Goal: Task Accomplishment & Management: Use online tool/utility

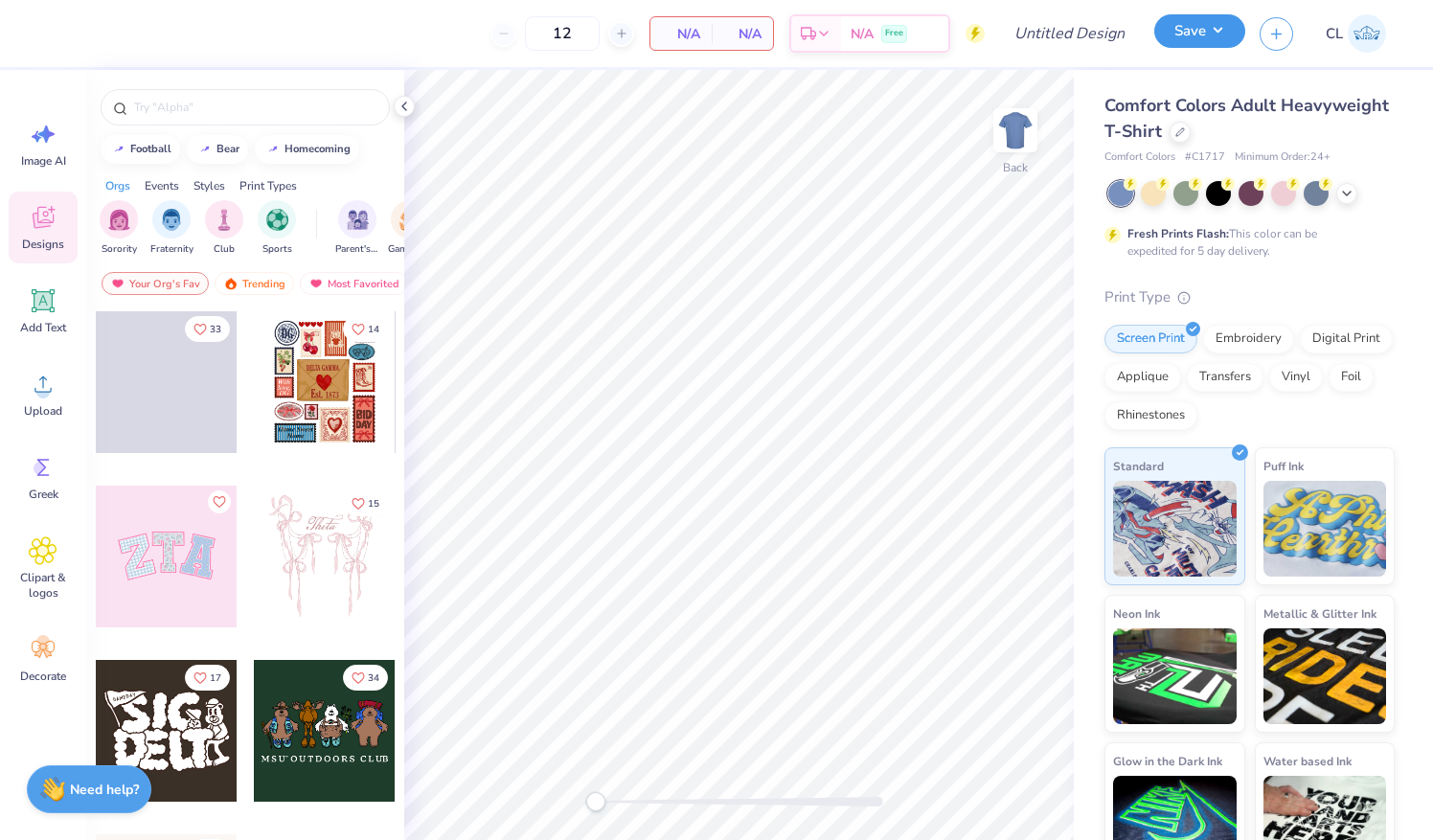
click at [1203, 31] on button "Save" at bounding box center [1200, 32] width 91 height 34
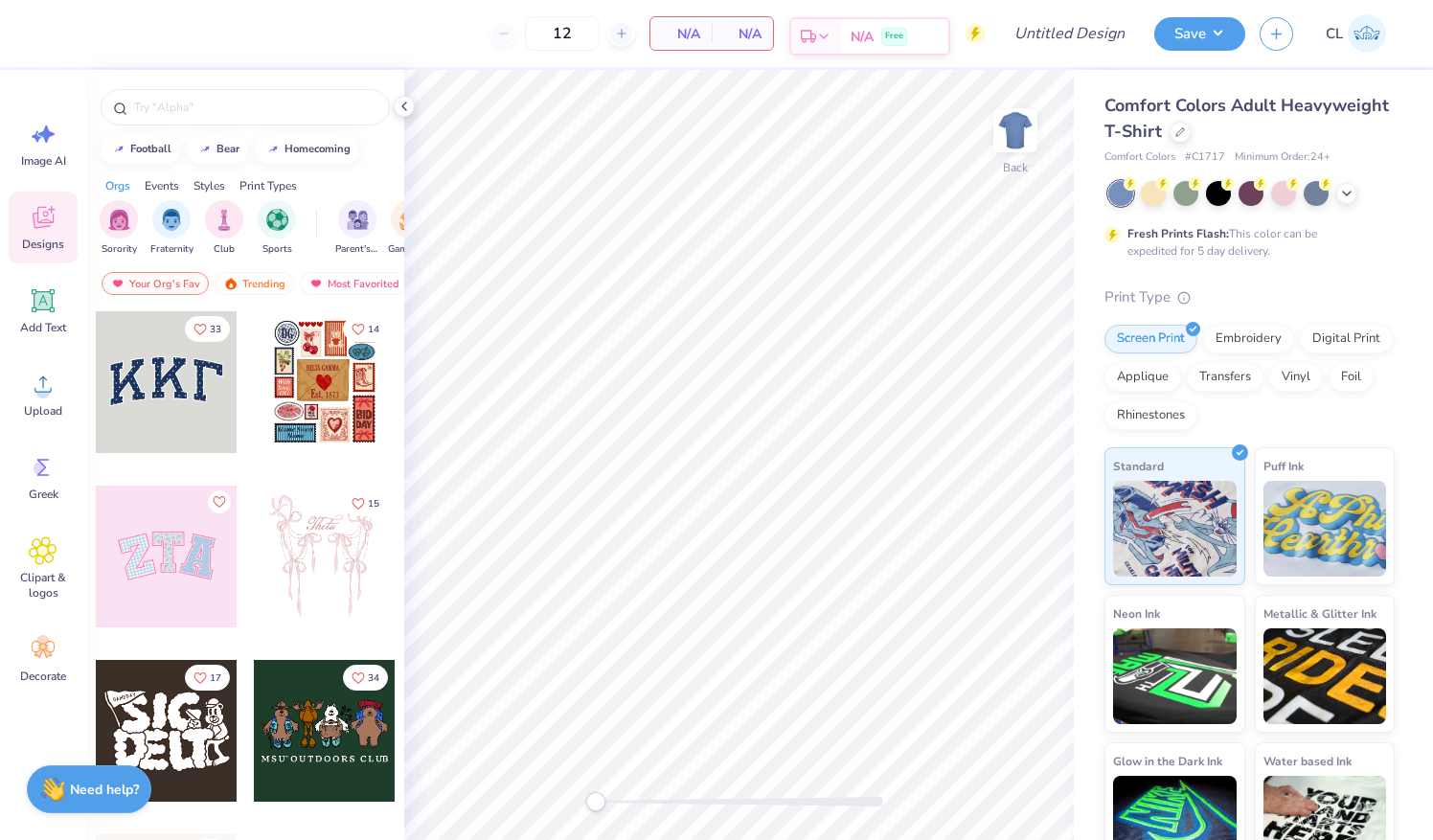
click at [841, 37] on div "Est. Delivery" at bounding box center [817, 36] width 50 height 35
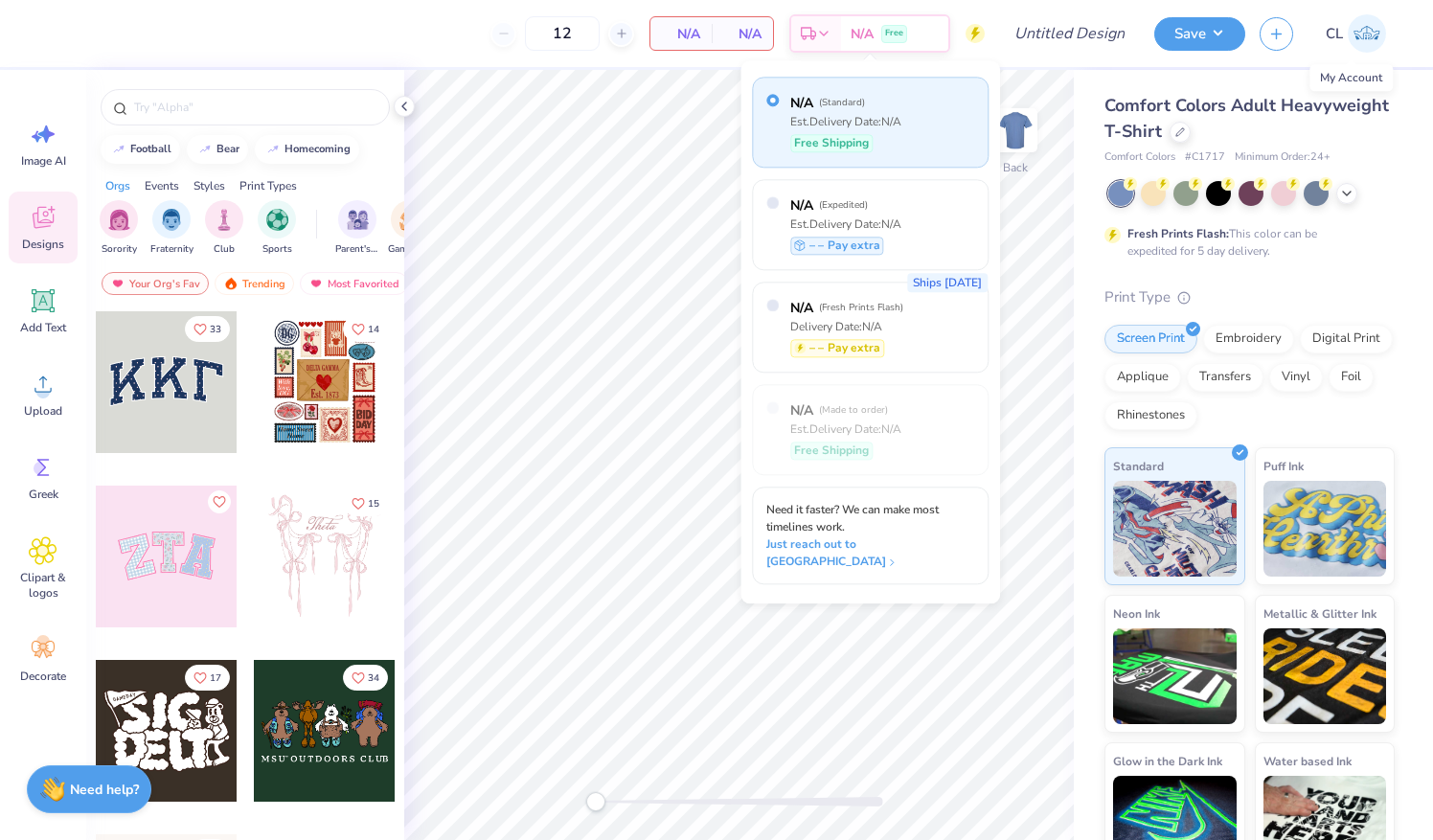
click at [1378, 29] on img at bounding box center [1367, 34] width 39 height 39
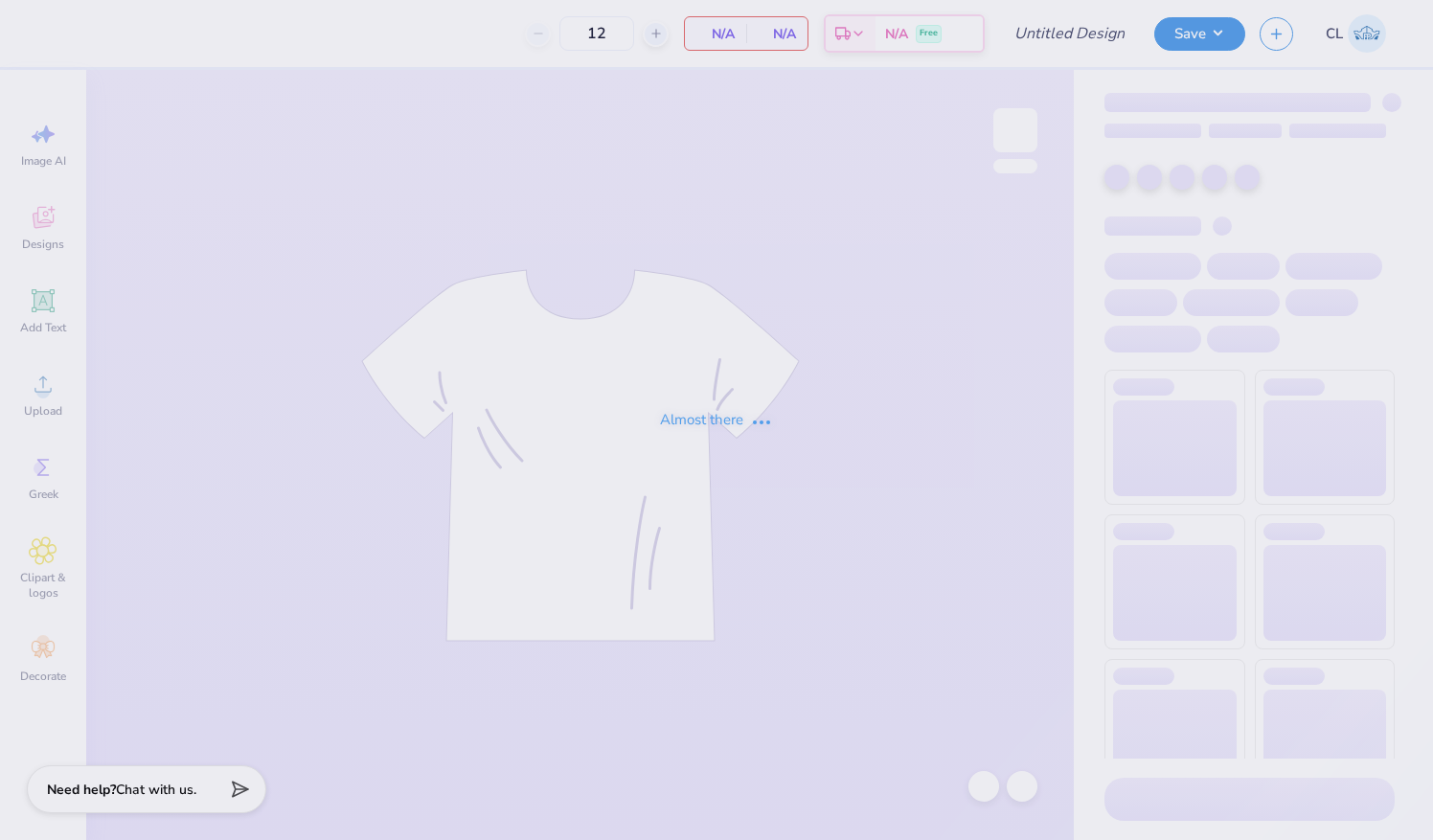
type input "Kappa Delta Big/Little"
type input "24"
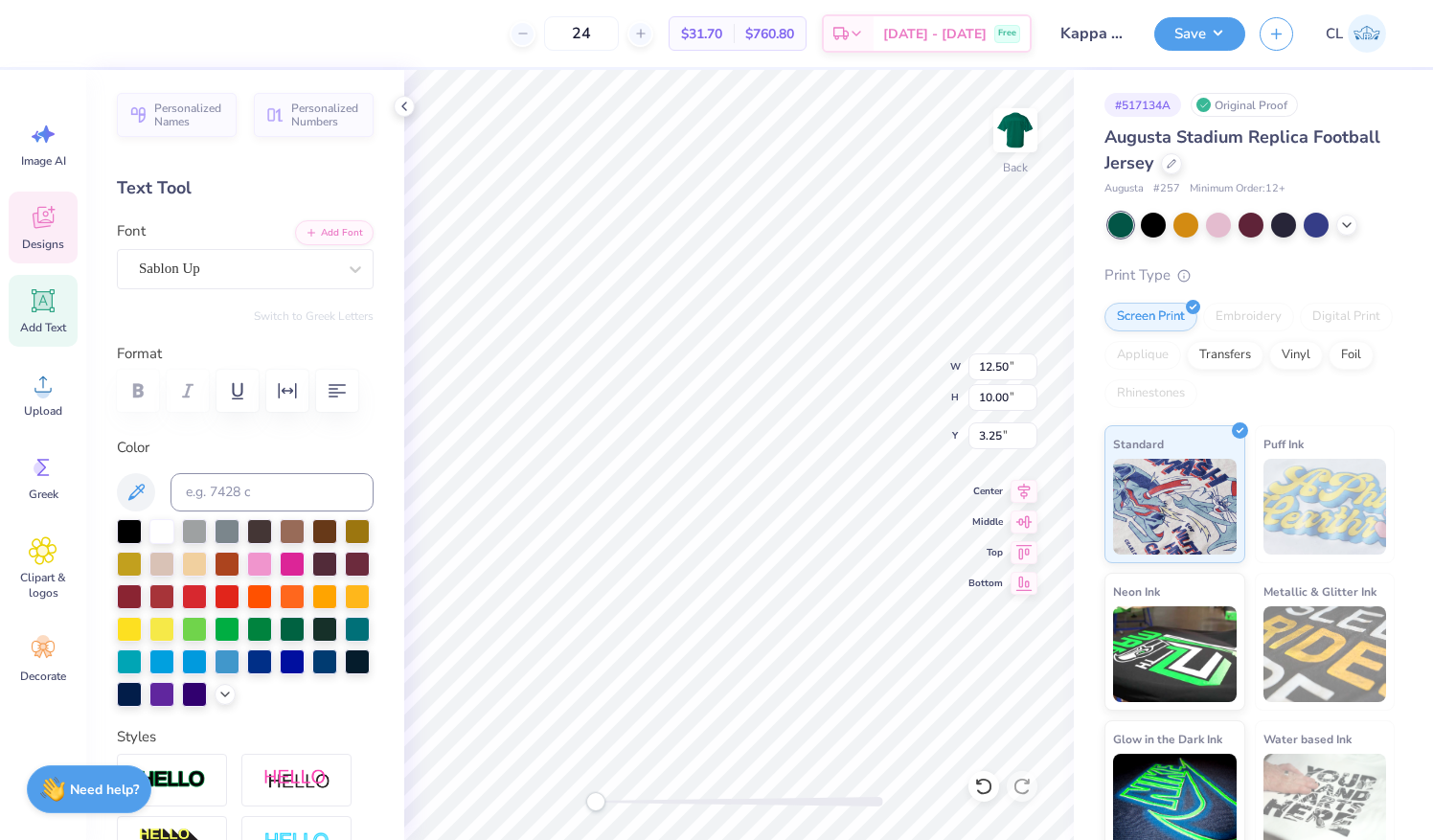
scroll to position [15, 2]
type textarea "9"
type textarea "BIG"
type textarea "B"
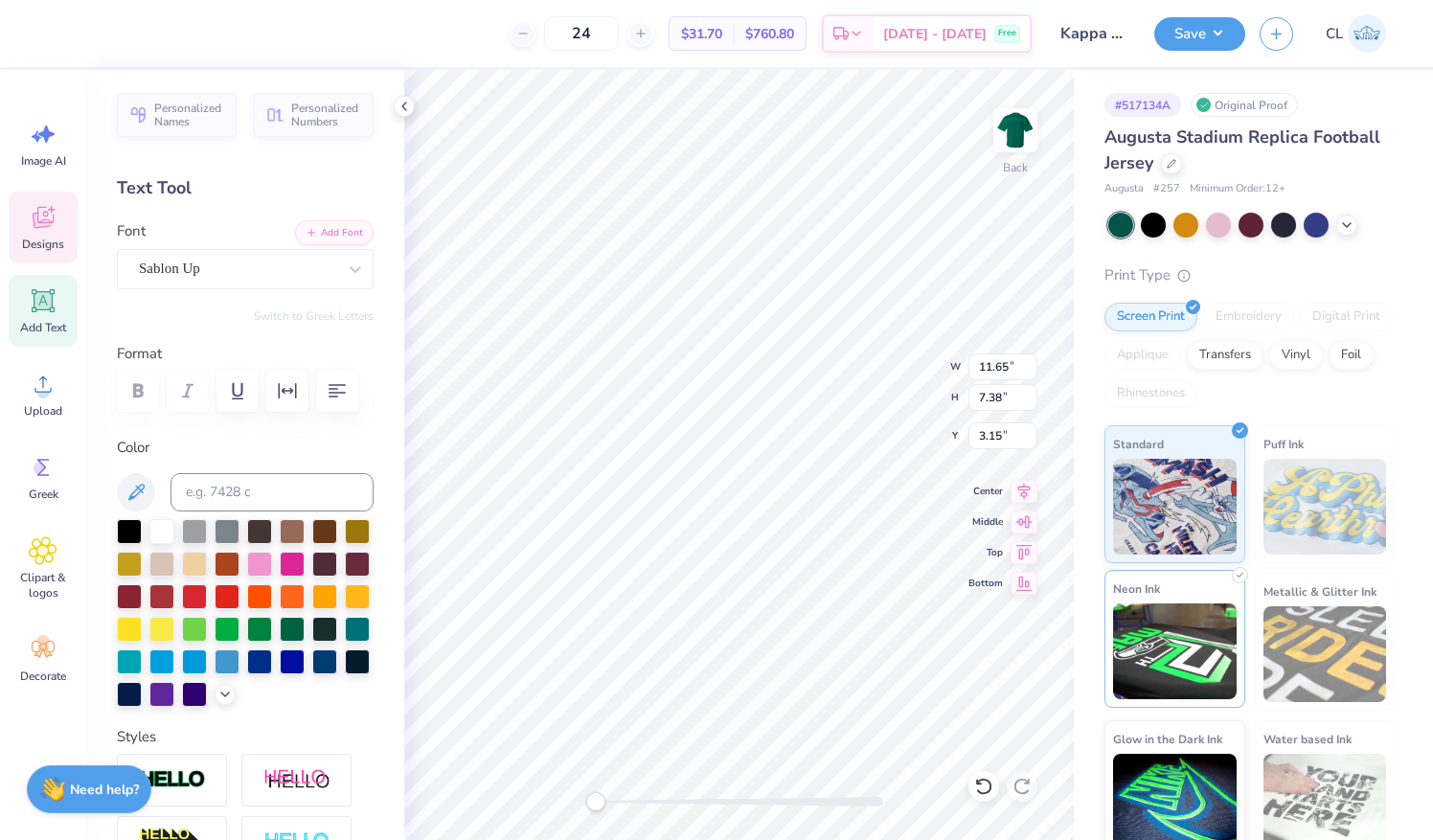
type textarea "LITTLE"
type input "11.22"
type input "1.35"
type input "1.00"
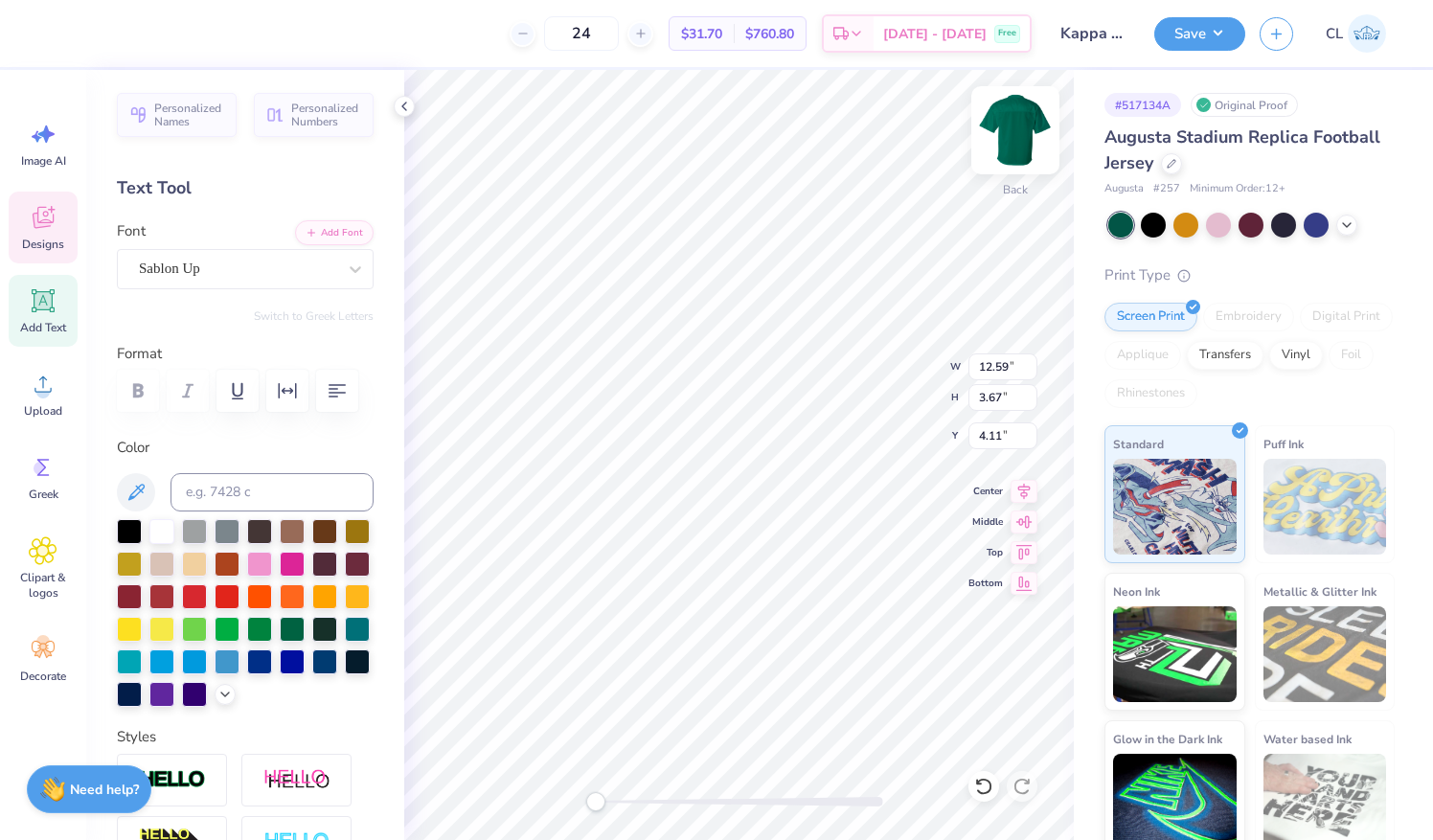
type input "11.22"
type input "1.35"
type input "1.54"
type textarea "BIG"
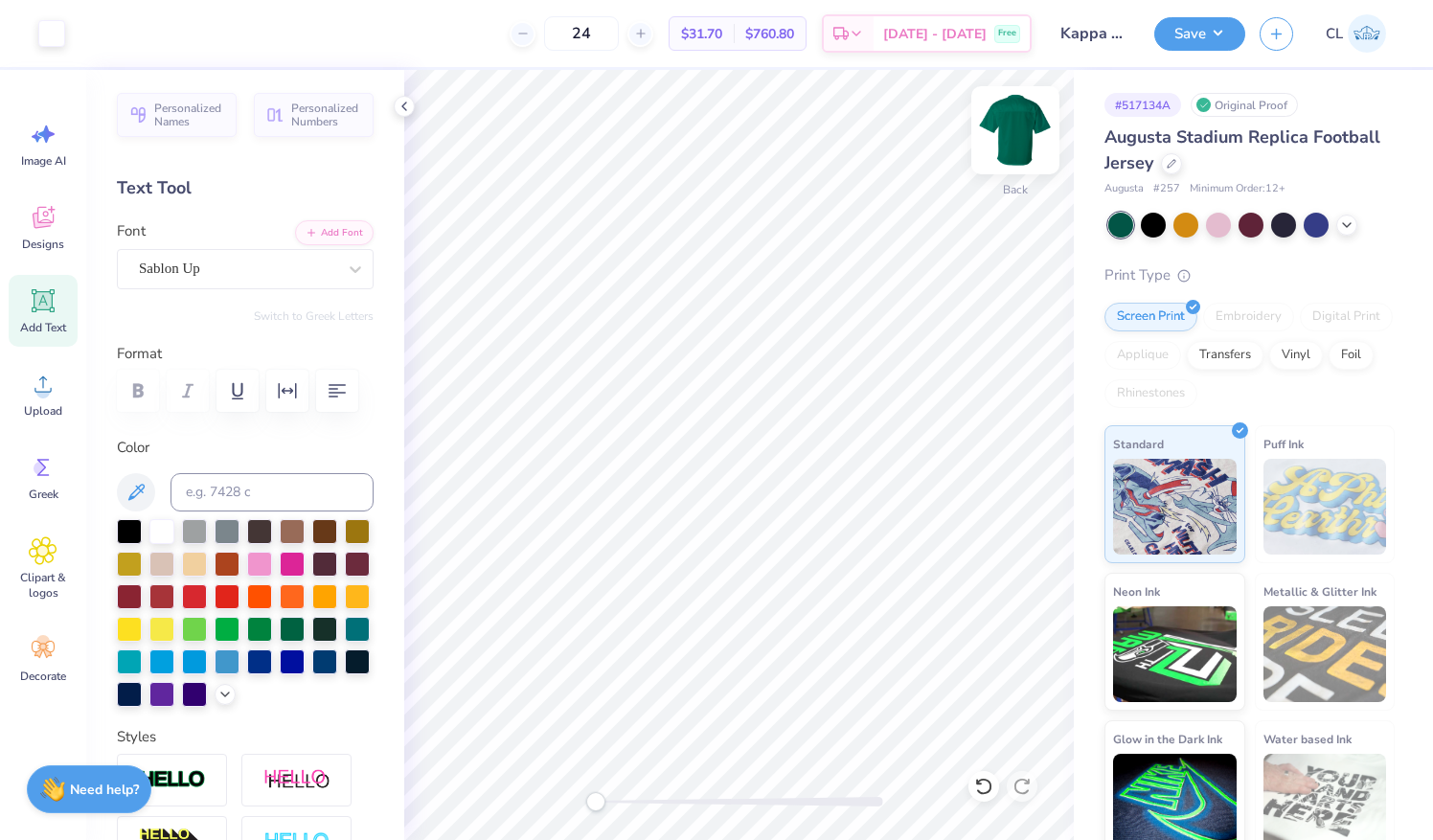
click at [1010, 138] on img at bounding box center [1015, 130] width 76 height 76
click at [55, 298] on icon at bounding box center [43, 300] width 29 height 29
type textarea "T"
type textarea "BIG"
click at [300, 262] on div "Super Dream" at bounding box center [237, 268] width 201 height 30
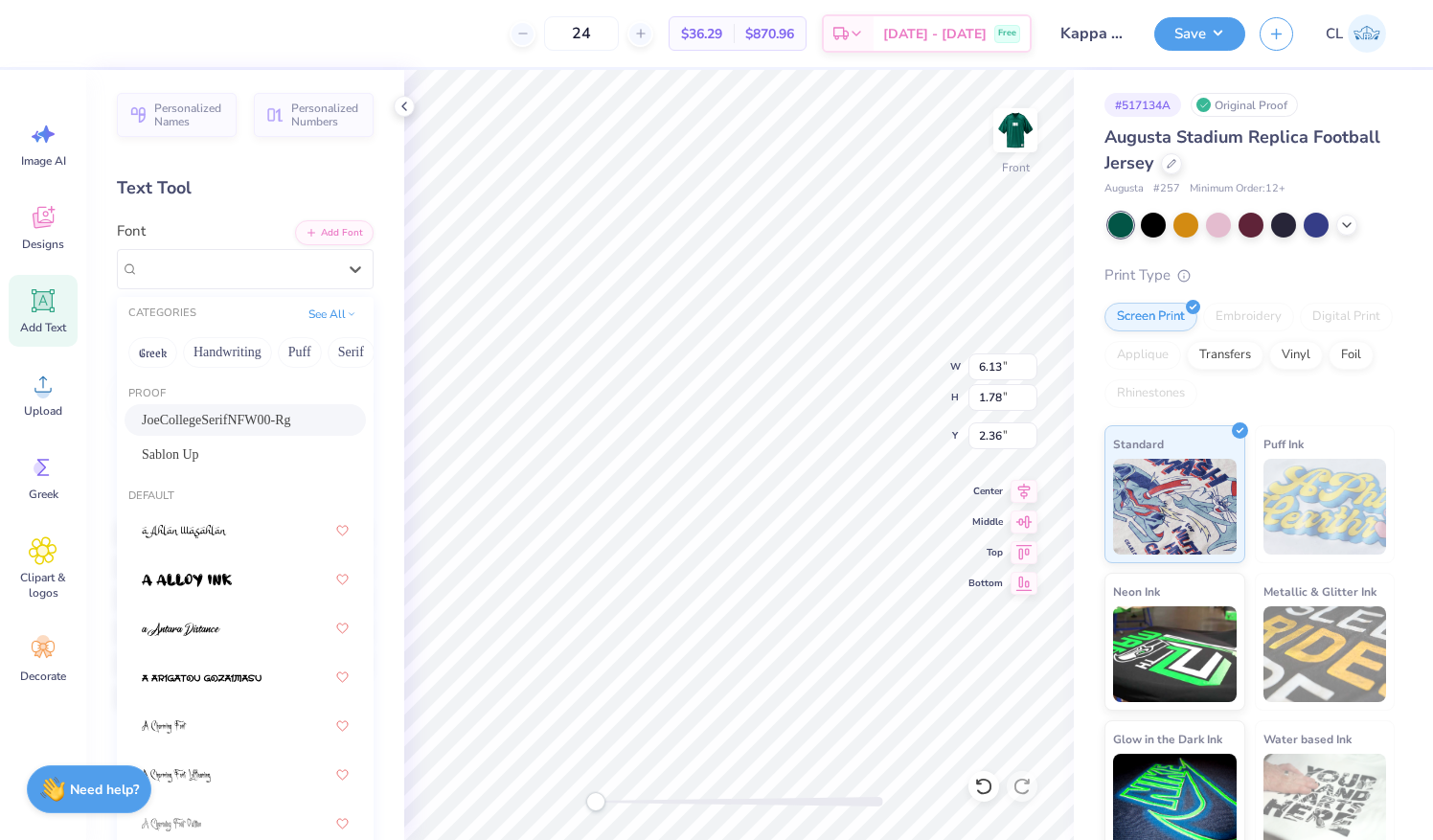
click at [267, 417] on span "JoeCollegeSerifNFW00-Rg" at bounding box center [216, 420] width 150 height 20
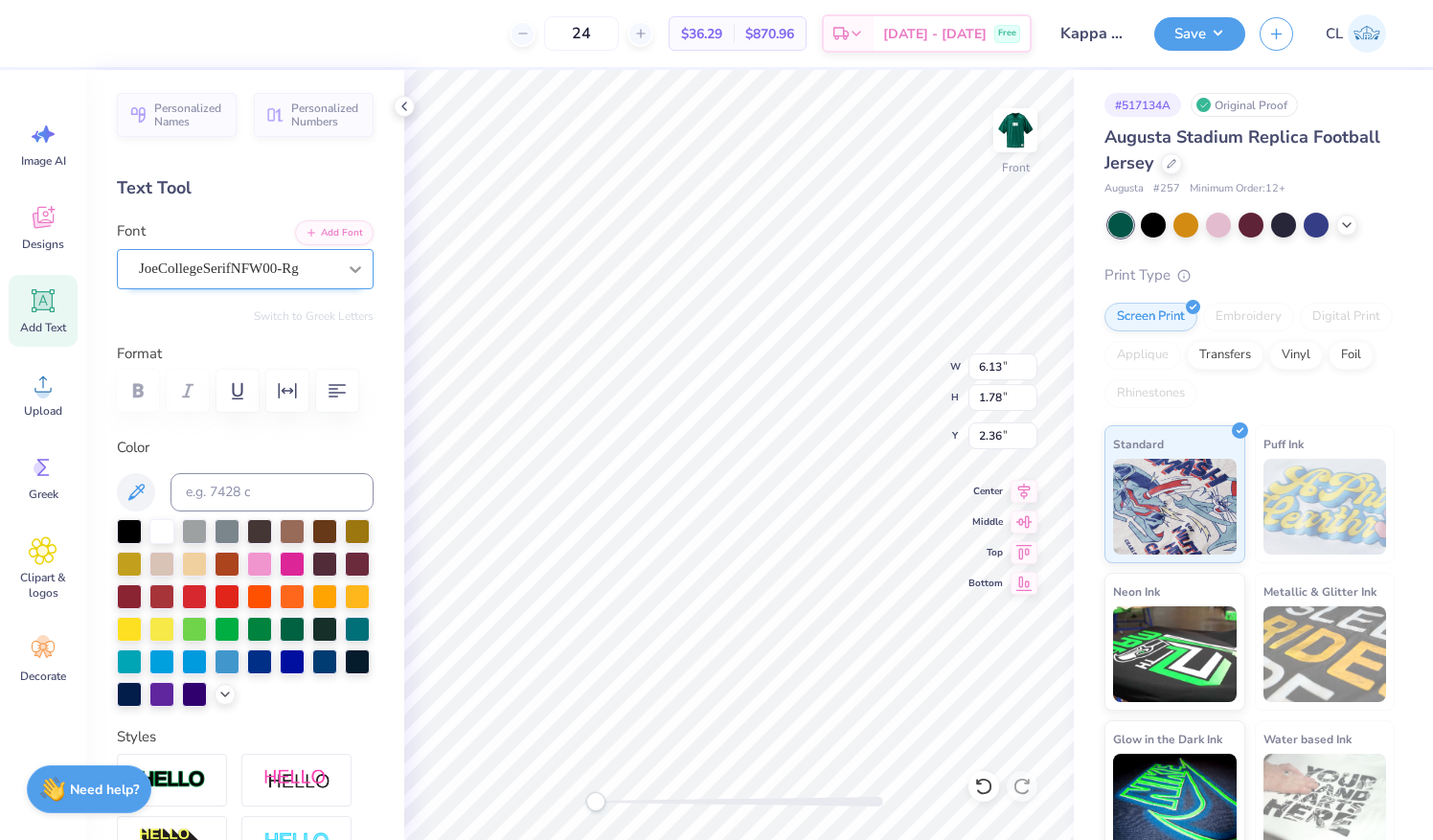
click at [346, 262] on icon at bounding box center [355, 268] width 19 height 19
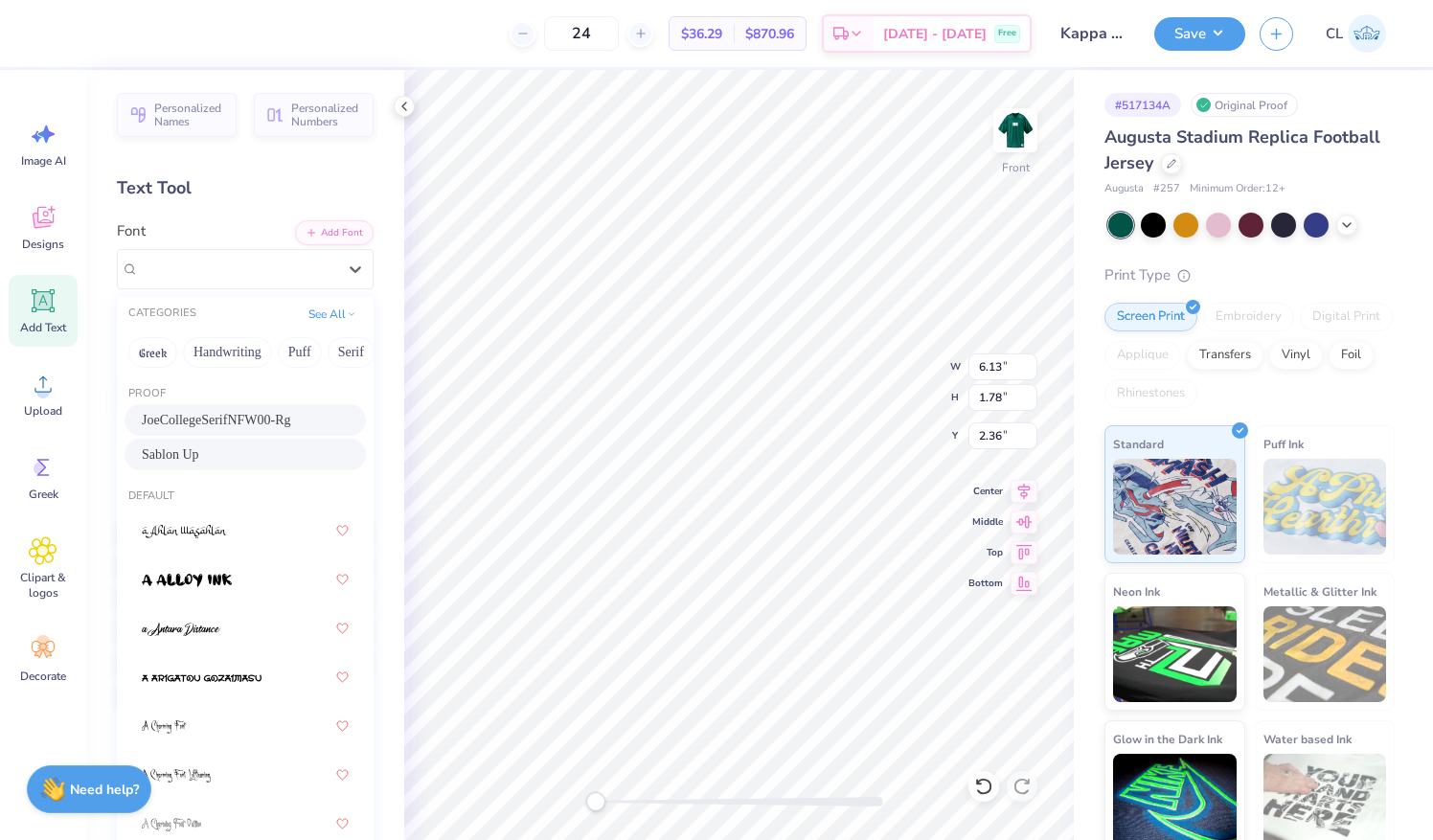
click at [211, 459] on div "Sablon Up" at bounding box center [245, 455] width 207 height 20
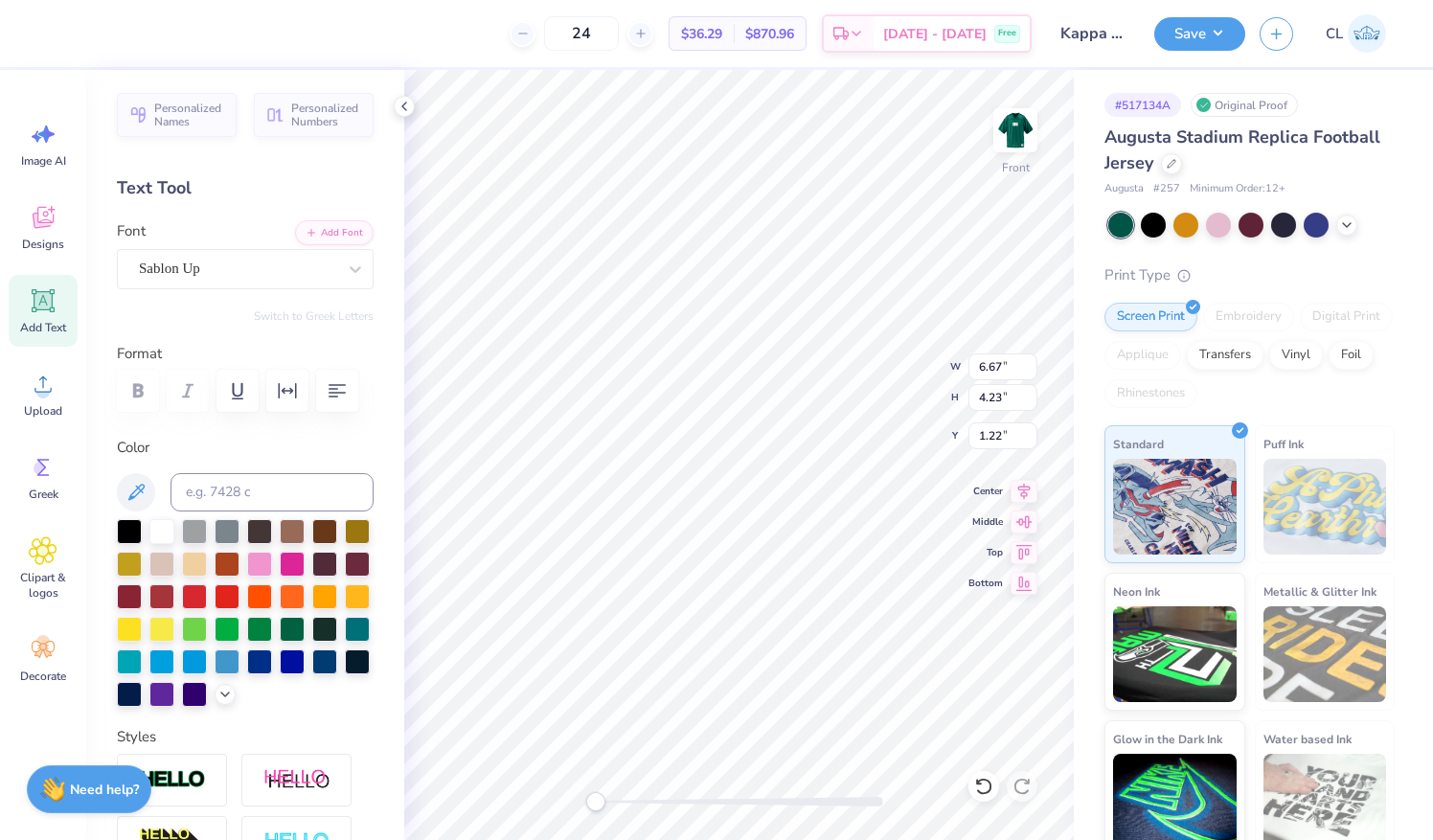
type textarea "B"
type textarea "LITTLE"
click at [1022, 132] on img at bounding box center [1015, 130] width 76 height 76
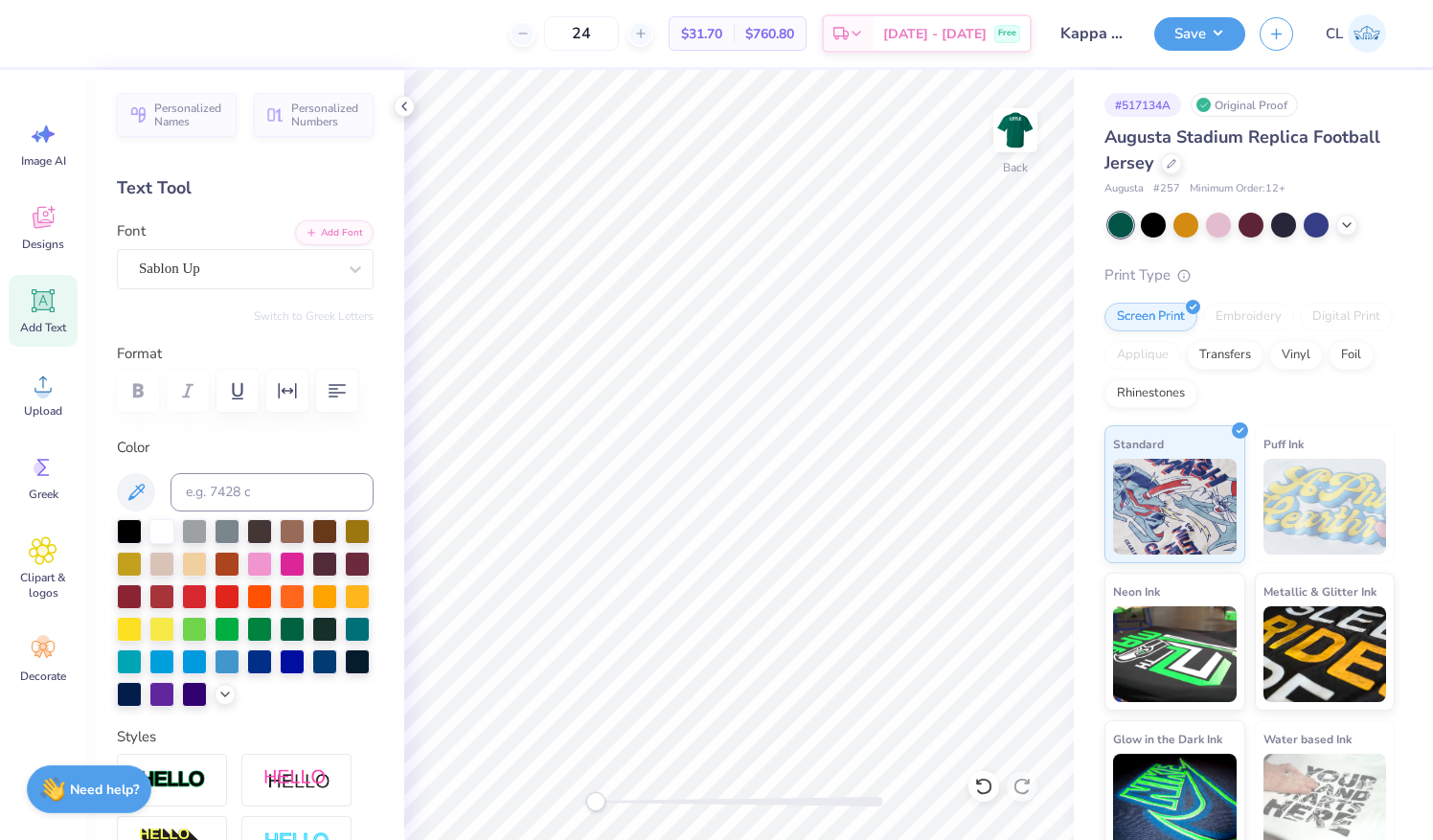
click at [44, 302] on icon at bounding box center [44, 301] width 18 height 18
type textarea "T"
type textarea "24"
click at [264, 262] on div "Super Dream" at bounding box center [237, 268] width 201 height 30
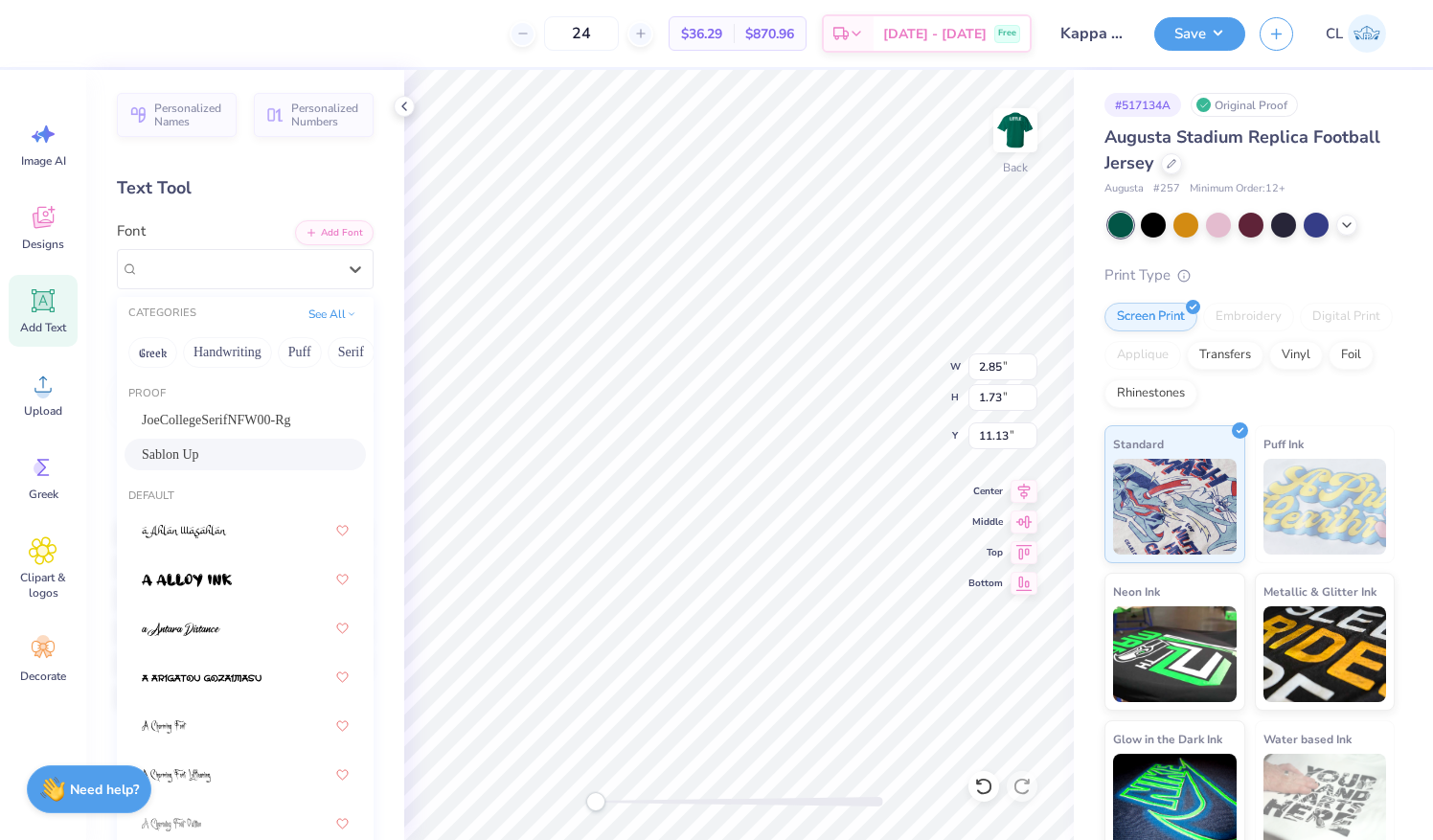
click at [216, 446] on div "Sablon Up" at bounding box center [245, 455] width 207 height 20
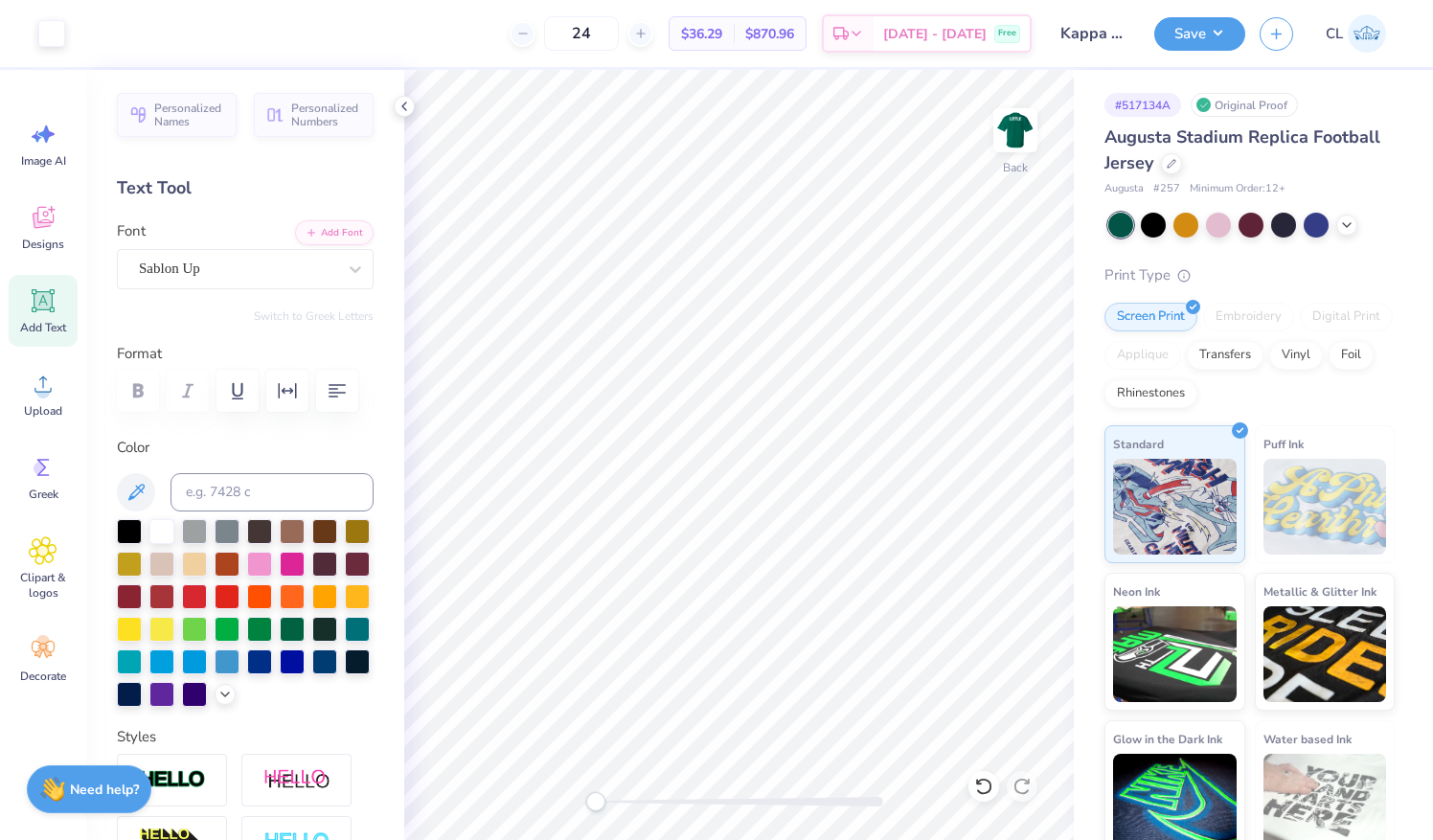
click at [37, 310] on icon at bounding box center [43, 300] width 23 height 23
type textarea "T"
type textarea "BIG"
click at [211, 287] on div "Super Dream" at bounding box center [245, 268] width 257 height 41
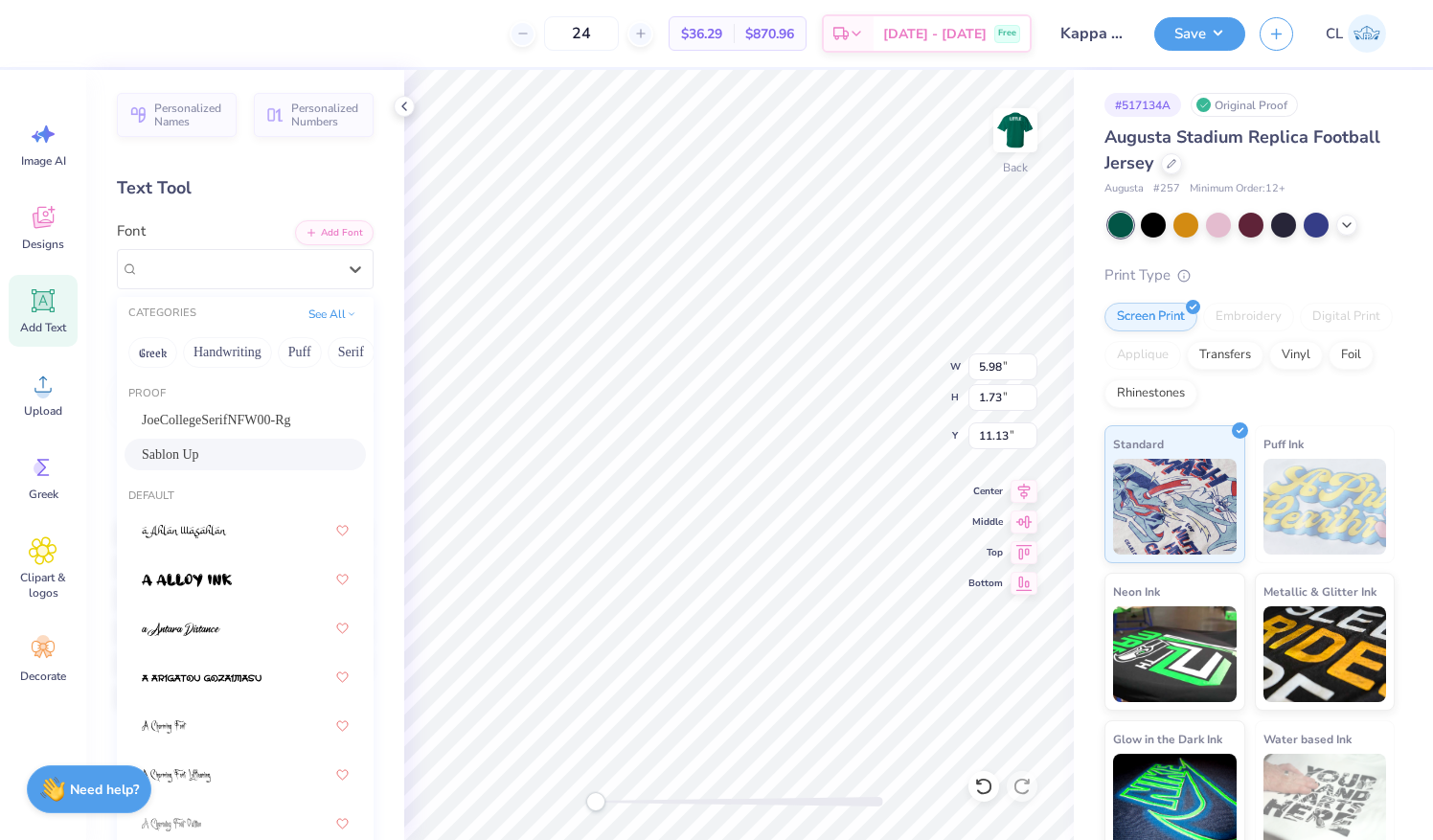
click at [232, 456] on div "Sablon Up" at bounding box center [245, 455] width 207 height 20
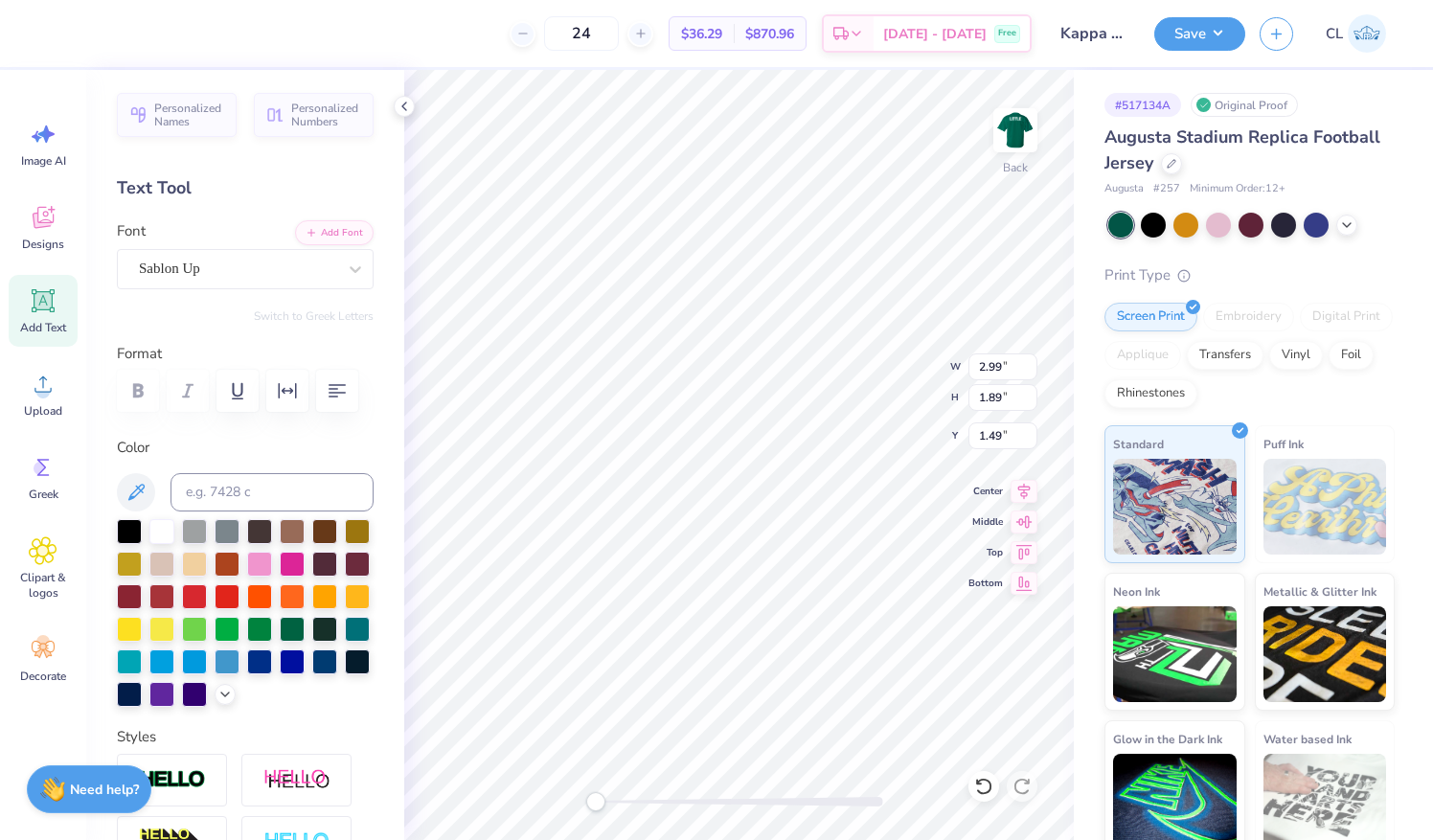
type textarea "B"
type textarea "LITTLE"
type input "11.57"
type input "9.21"
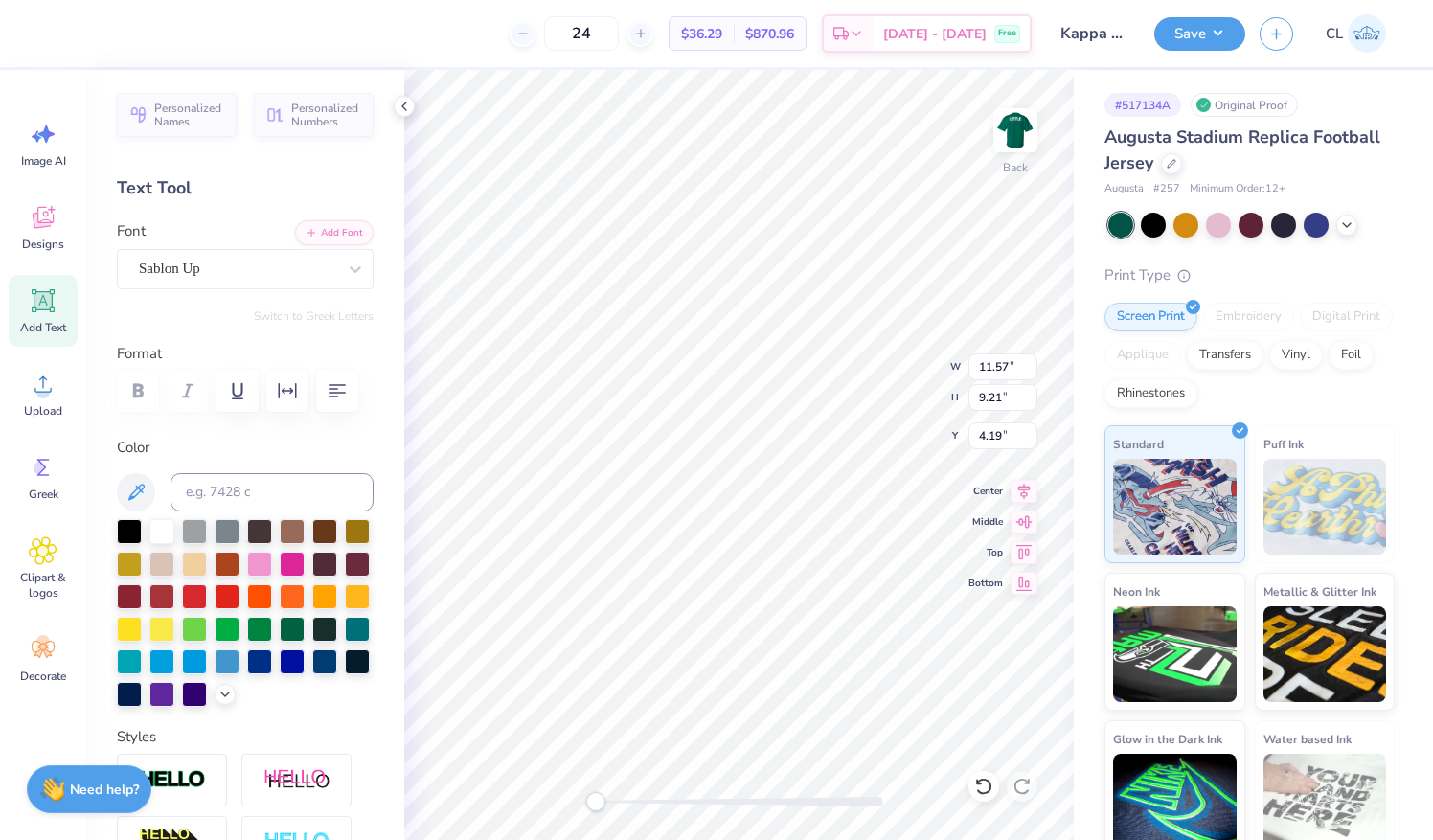
type input "4.19"
type textarea "25"
type input "11.51"
type input "9.21"
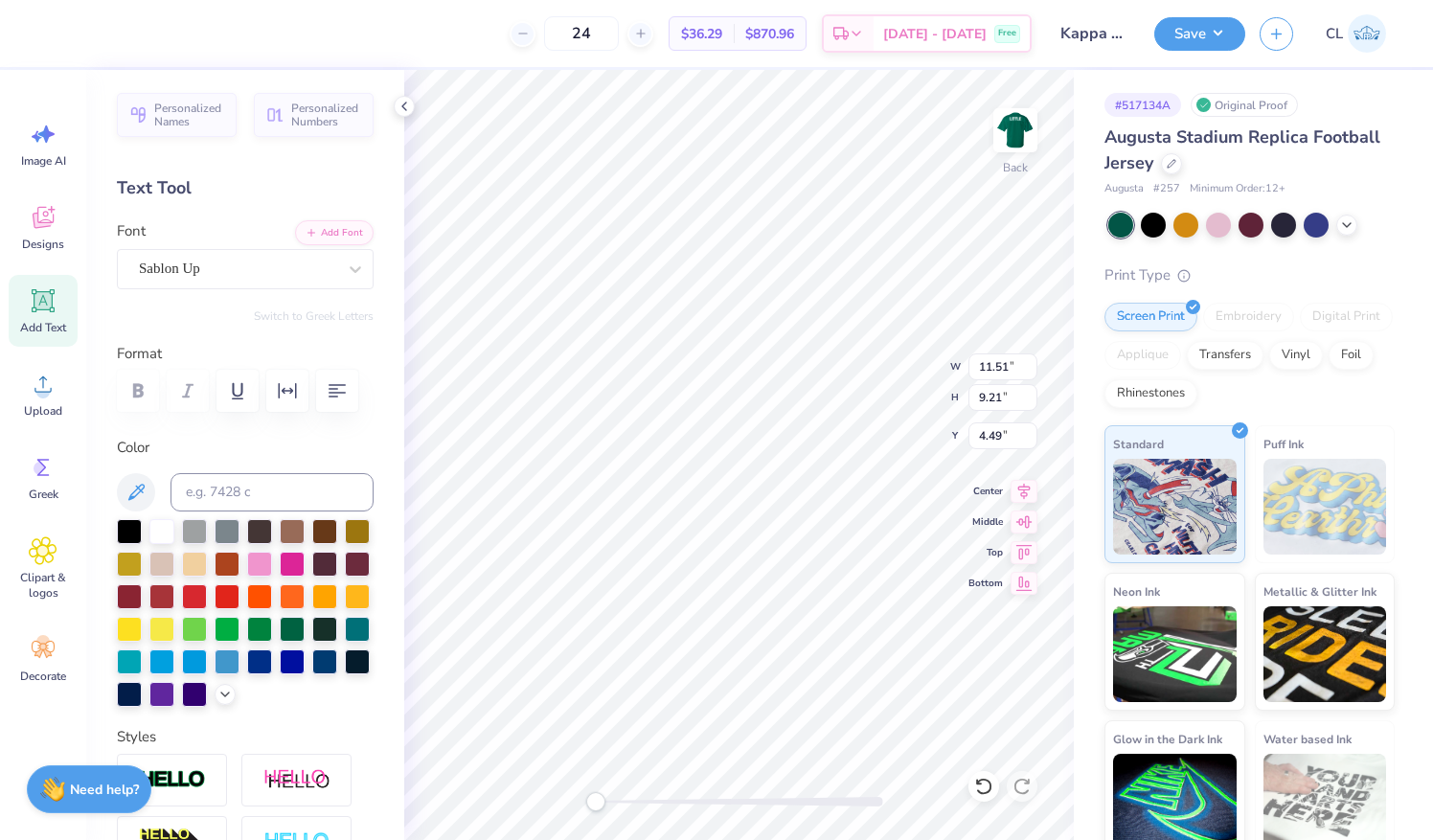
type input "4.49"
type input "6.49"
type input "1.89"
type input "1.05"
type input "11.13"
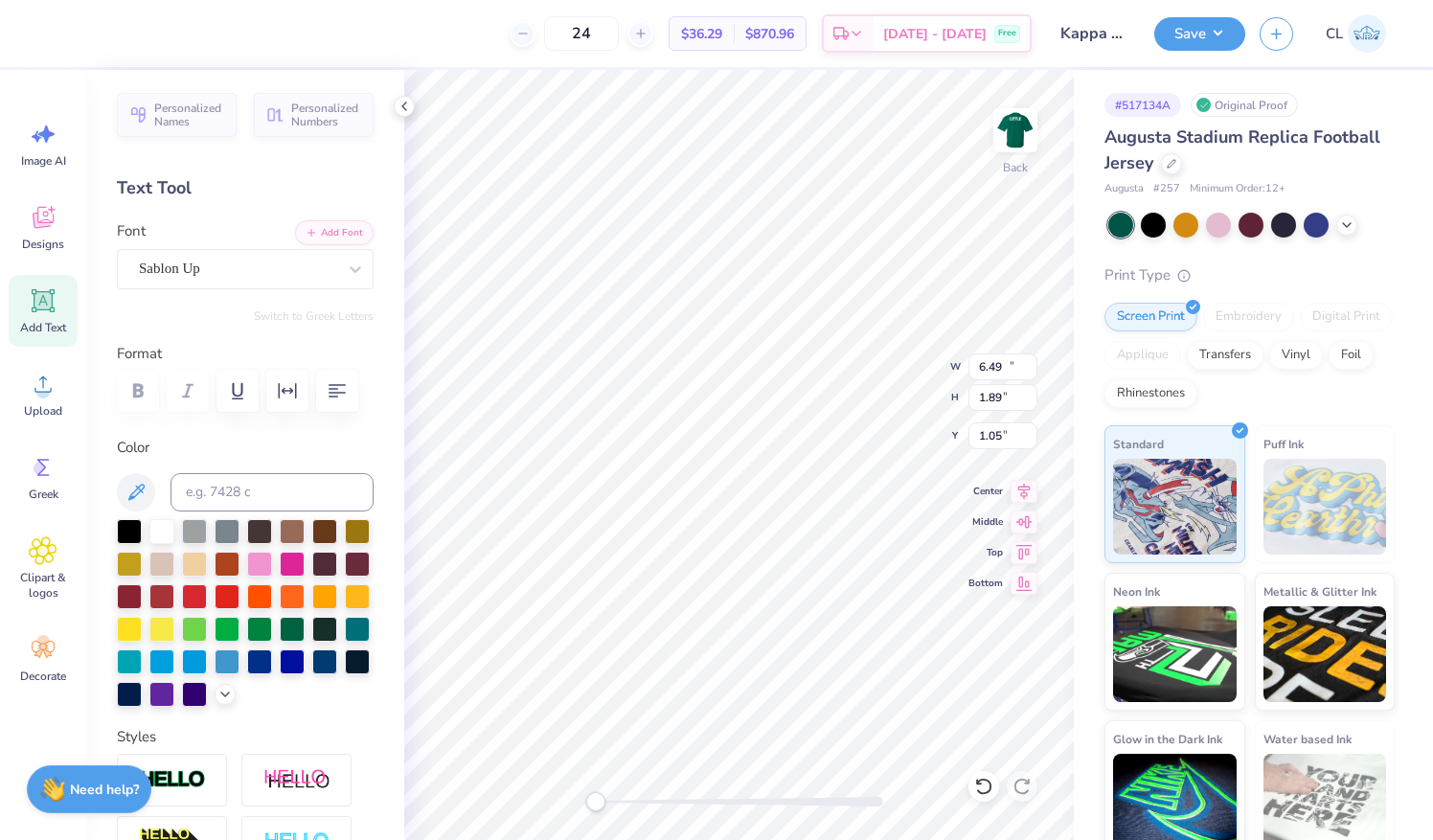
type input "8.91"
type input "5.68"
click at [288, 394] on icon "button" at bounding box center [286, 390] width 23 height 23
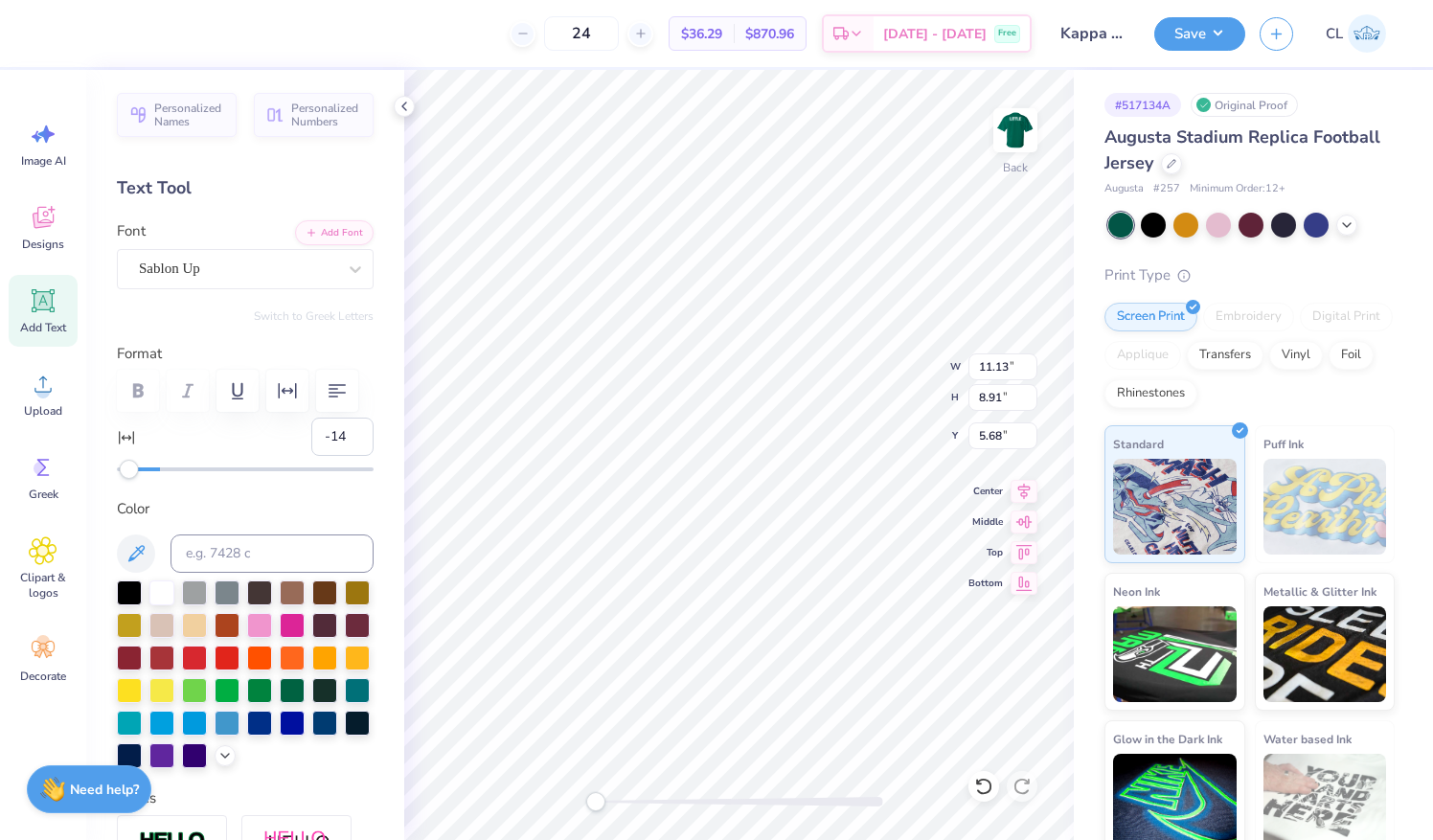
type input "-13"
drag, startPoint x: 159, startPoint y: 472, endPoint x: 130, endPoint y: 476, distance: 29.3
click at [130, 476] on div "Personalized Names Personalized Numbers Text Tool Add Font Font Sablon Up Switc…" at bounding box center [245, 455] width 318 height 770
type input "-6"
drag, startPoint x: 135, startPoint y: 472, endPoint x: 146, endPoint y: 472, distance: 11.0
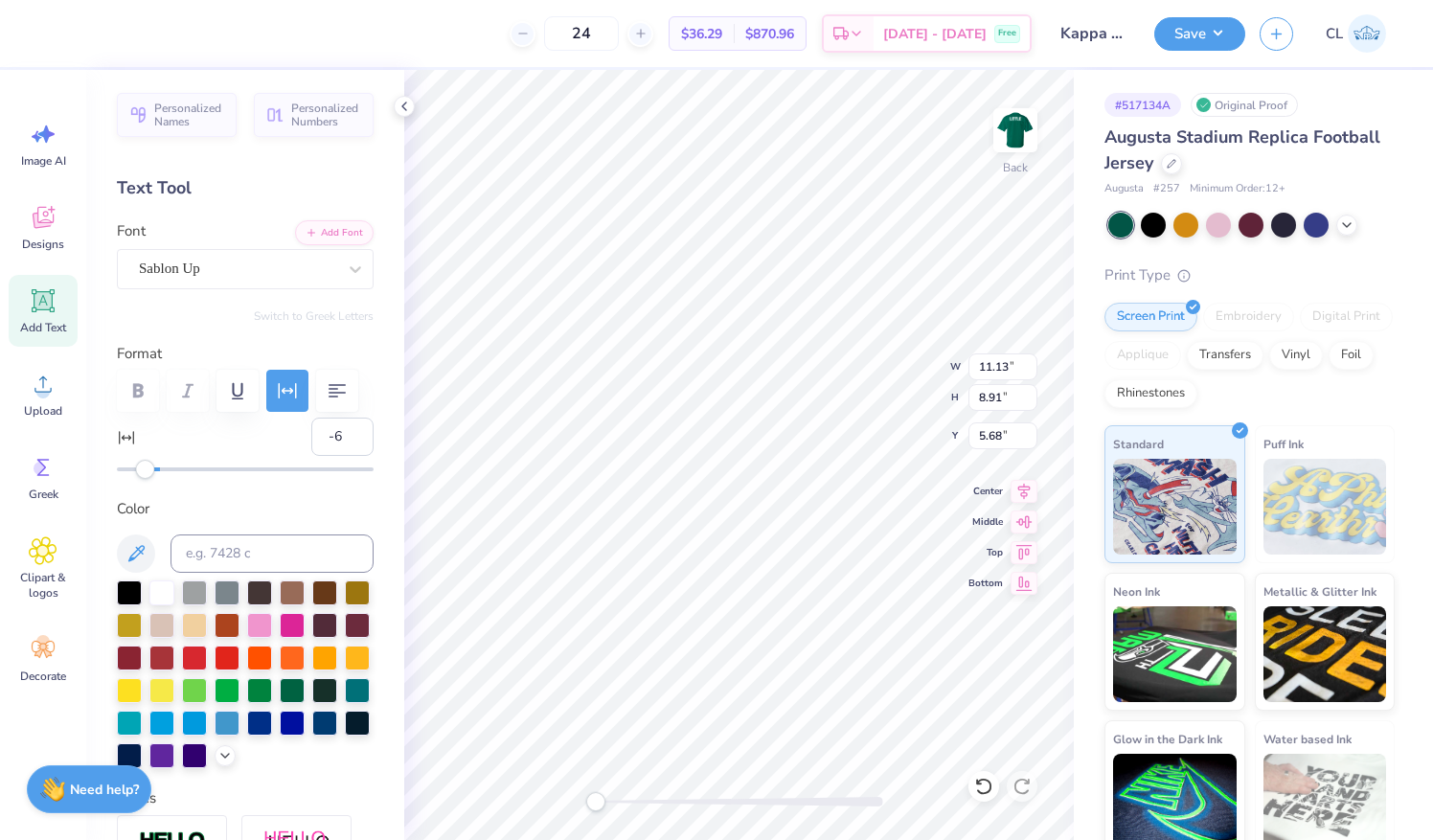
click at [146, 472] on div "Accessibility label" at bounding box center [144, 469] width 19 height 19
type input "-2"
click at [152, 472] on div "Accessibility label" at bounding box center [153, 469] width 19 height 19
click at [1017, 138] on img at bounding box center [1015, 130] width 76 height 76
type input "0"
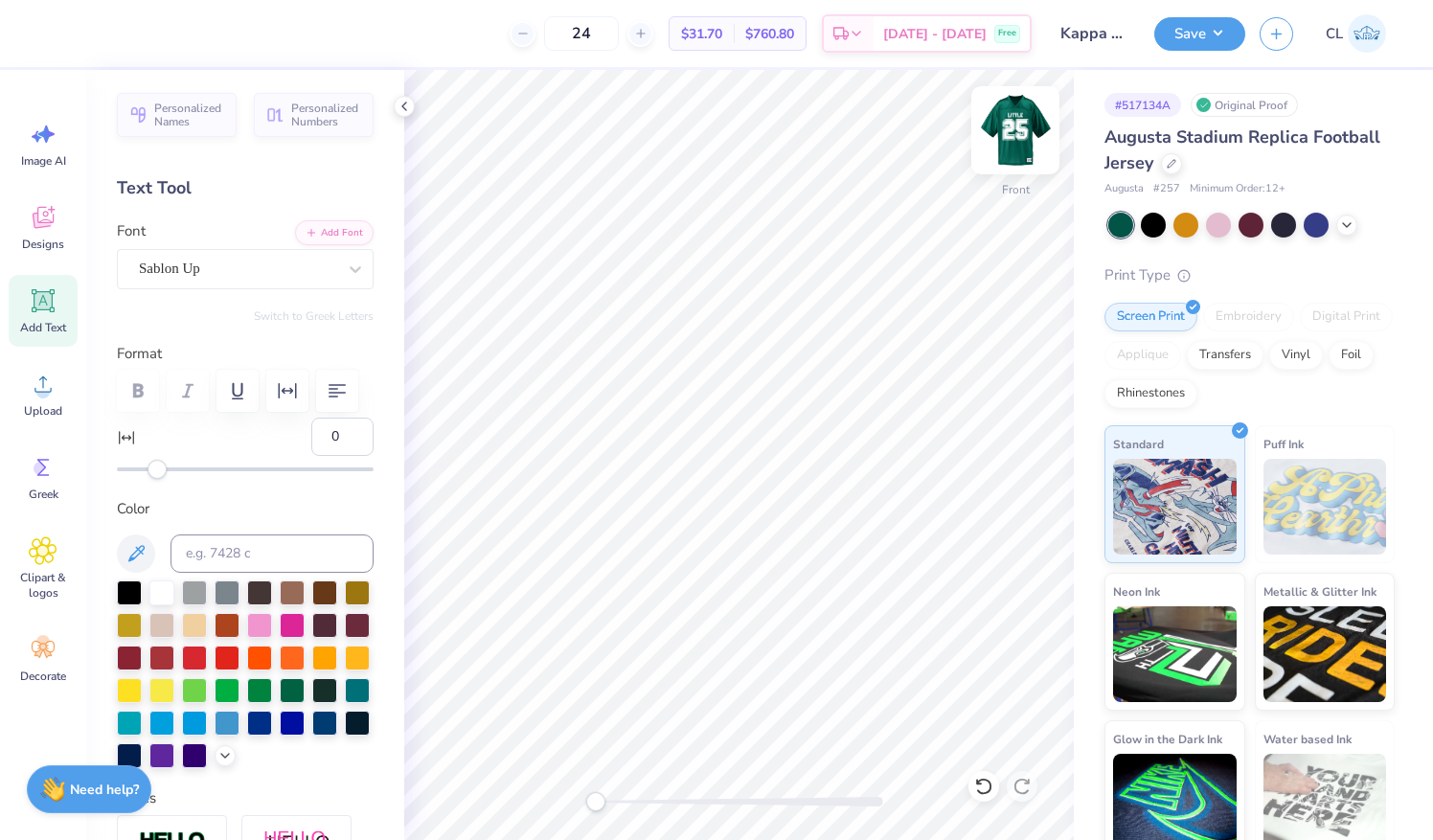
click at [1029, 132] on img at bounding box center [1015, 130] width 76 height 76
click at [1176, 35] on button "Save" at bounding box center [1200, 32] width 91 height 34
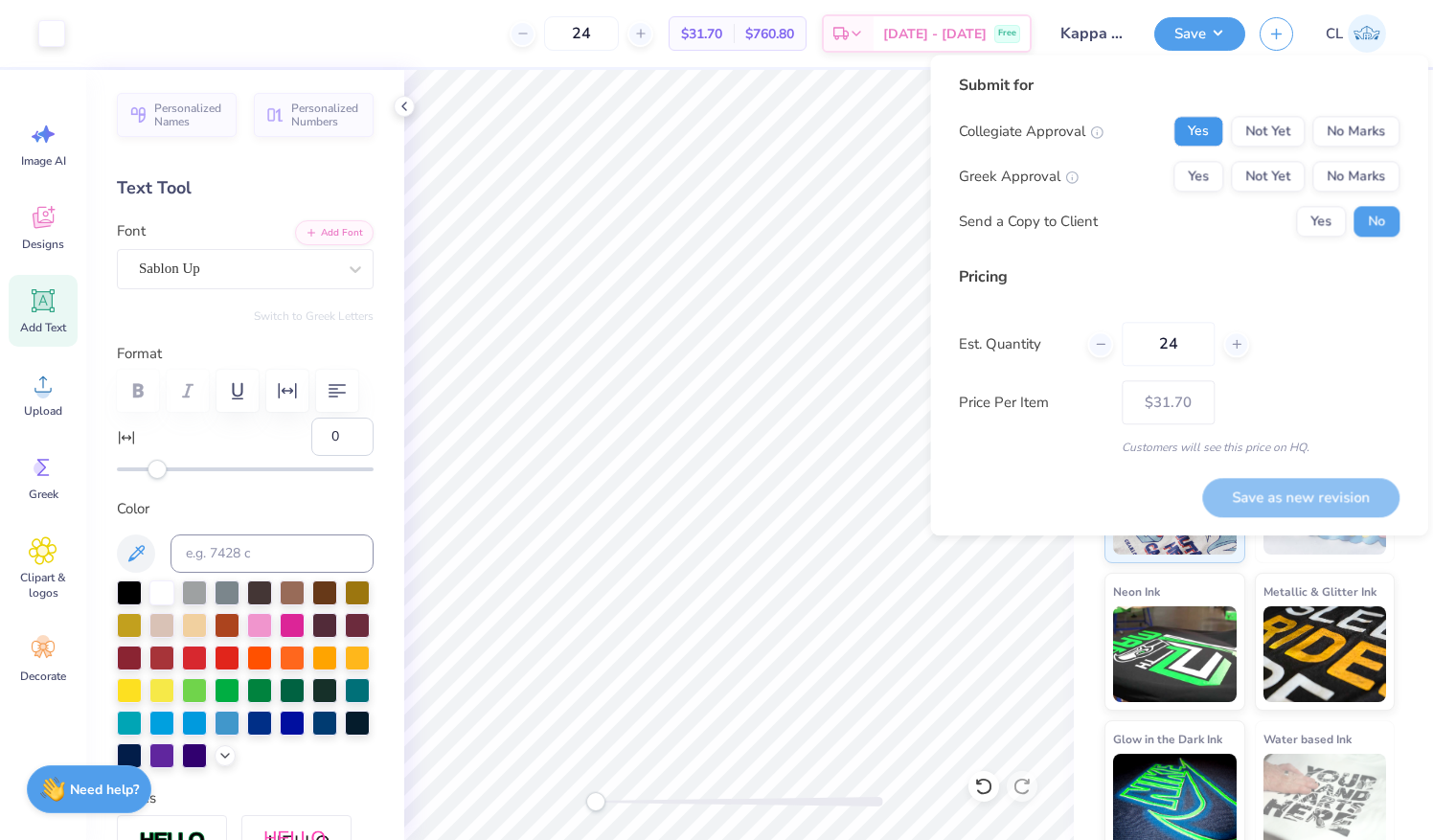
click at [1199, 132] on button "Yes" at bounding box center [1198, 131] width 50 height 31
click at [1207, 172] on button "Yes" at bounding box center [1198, 175] width 50 height 31
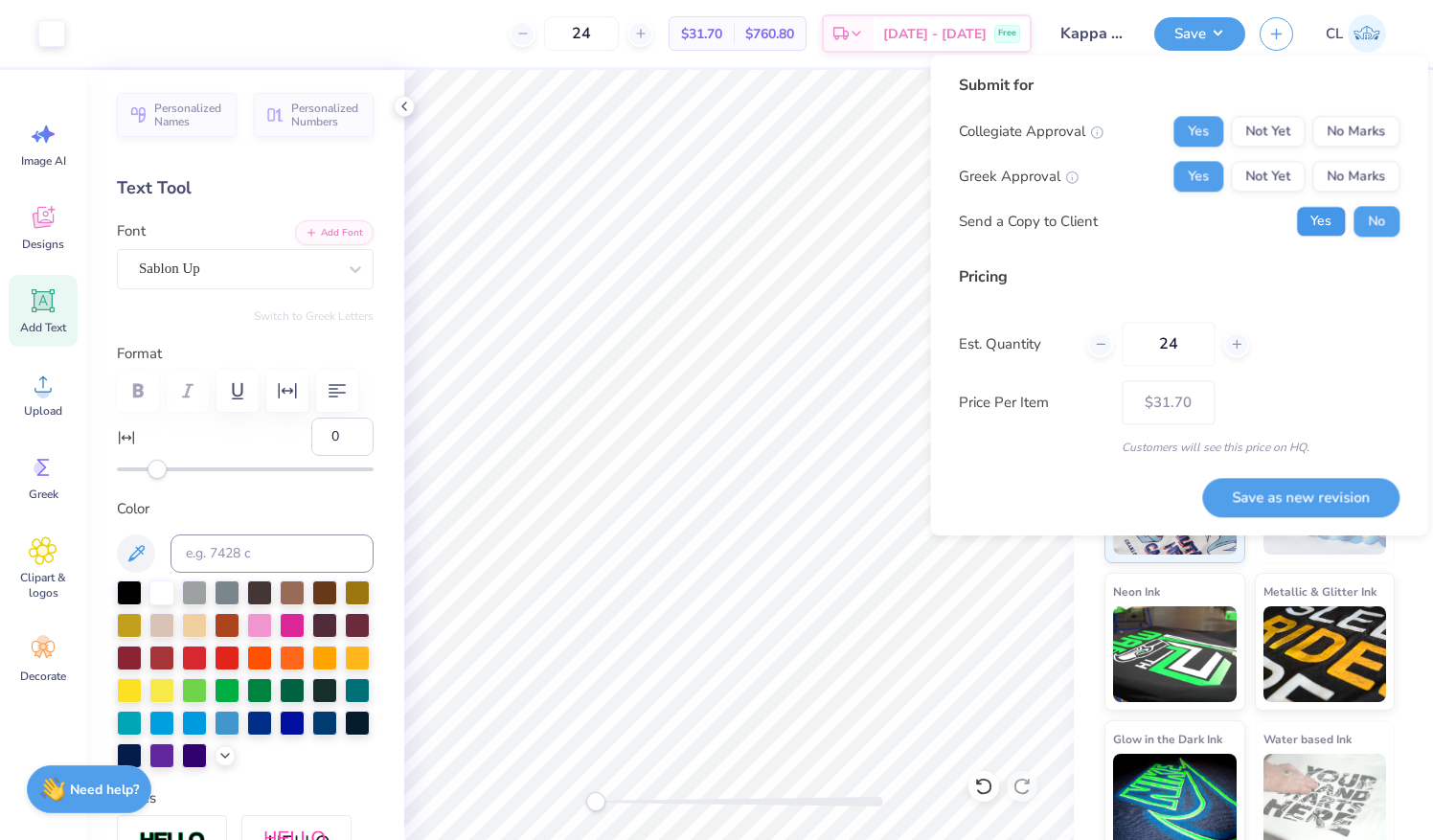
click at [1314, 230] on button "Yes" at bounding box center [1321, 221] width 50 height 31
click at [1253, 491] on button "Save as new revision" at bounding box center [1300, 497] width 197 height 40
type input "– –"
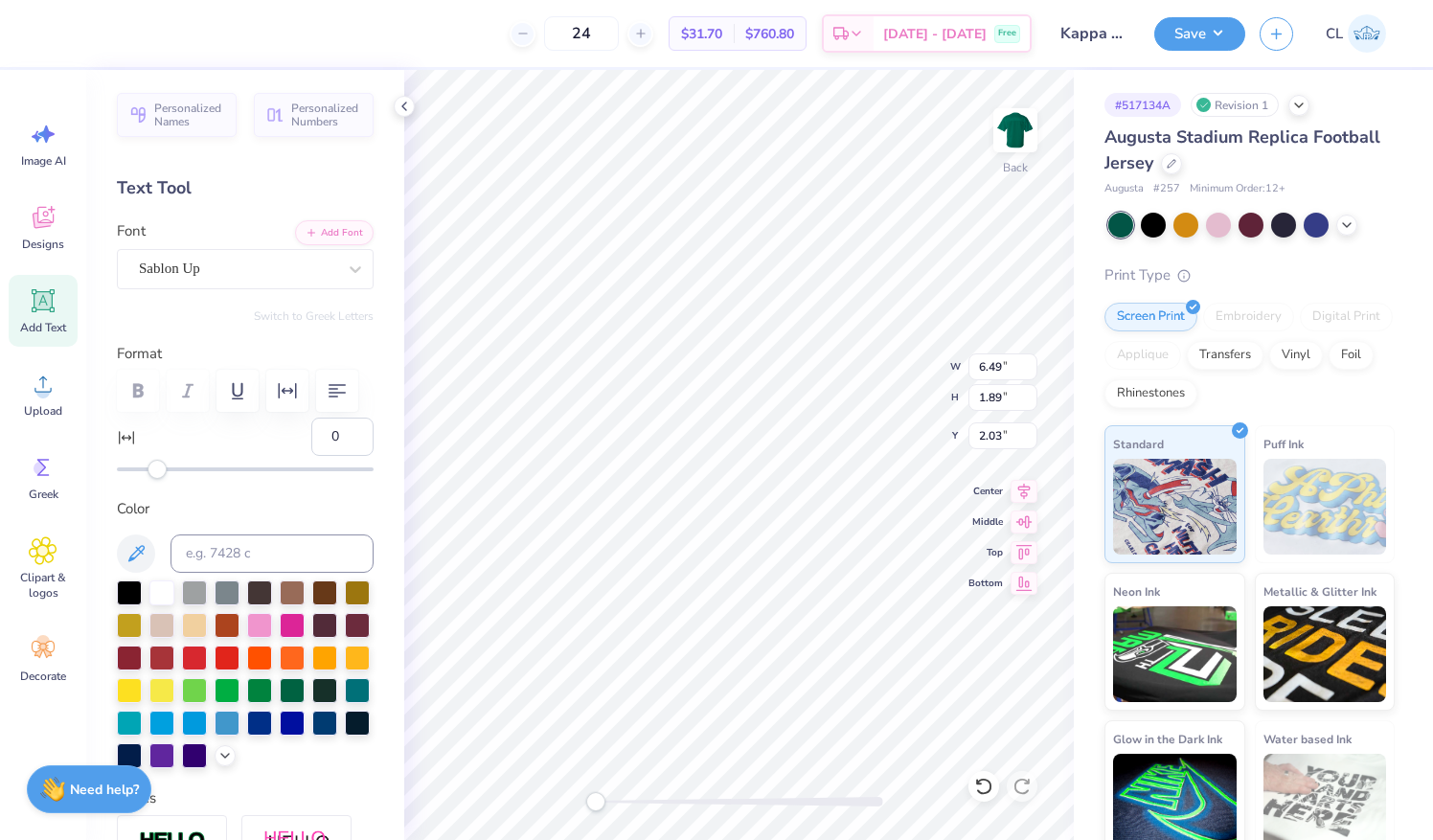
scroll to position [15, 2]
type textarea "L"
type textarea "BIG"
type input "10.78"
type input "8.91"
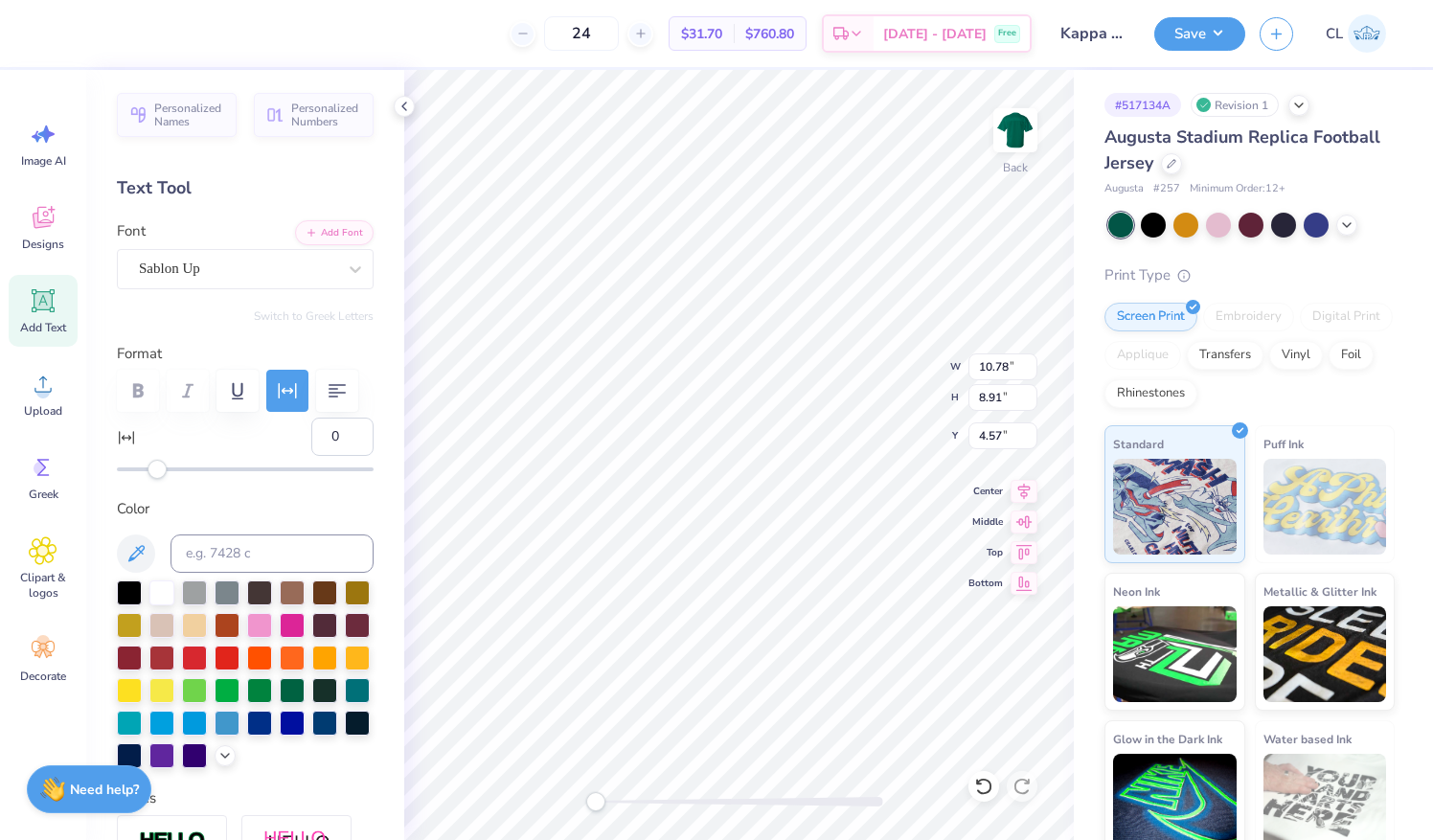
type input "4.57"
type input "-3"
type textarea "24"
click at [1195, 29] on button "Save" at bounding box center [1200, 32] width 91 height 34
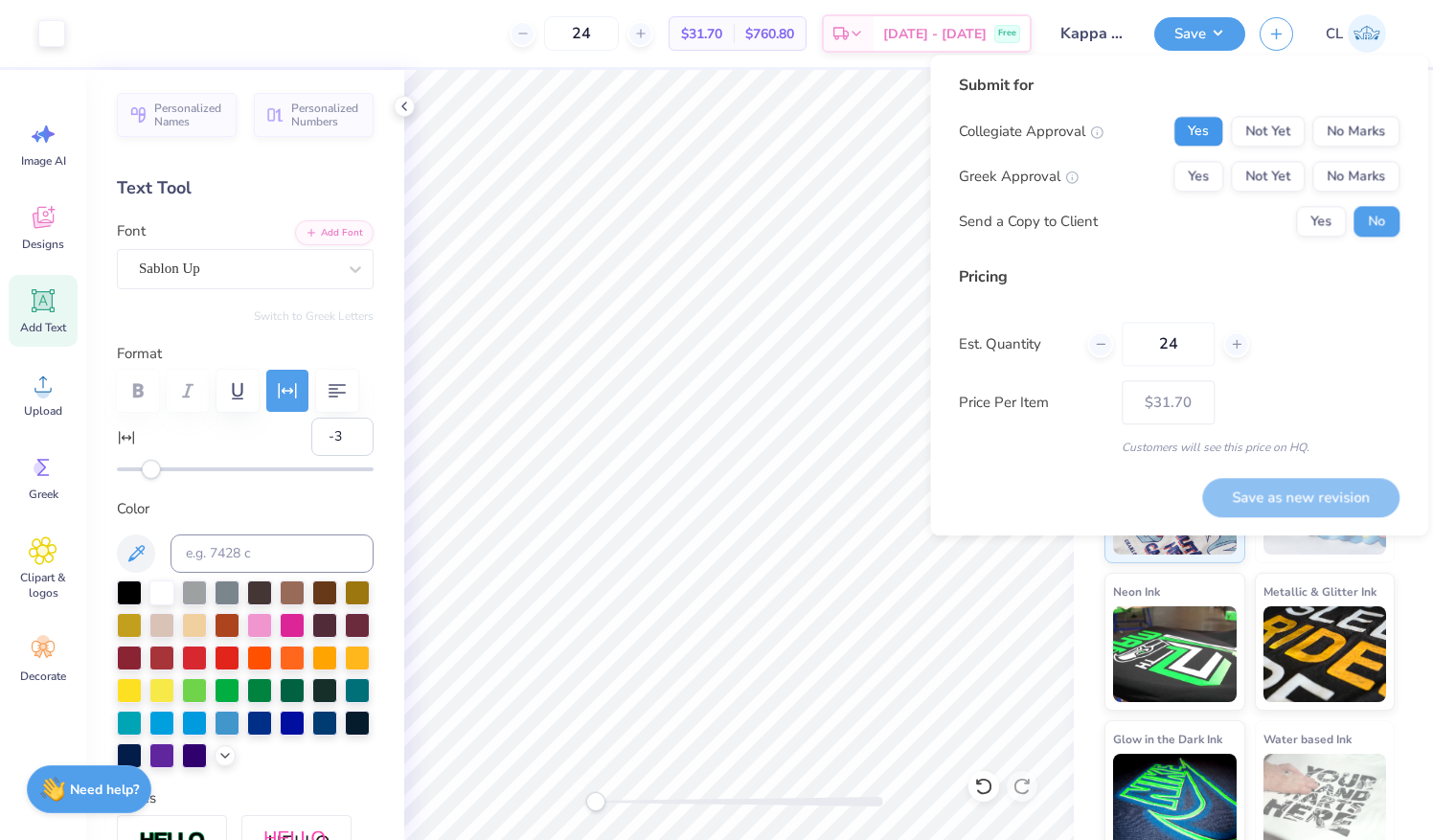
click at [1186, 145] on button "Yes" at bounding box center [1198, 131] width 50 height 31
click at [1195, 171] on button "Yes" at bounding box center [1198, 175] width 50 height 31
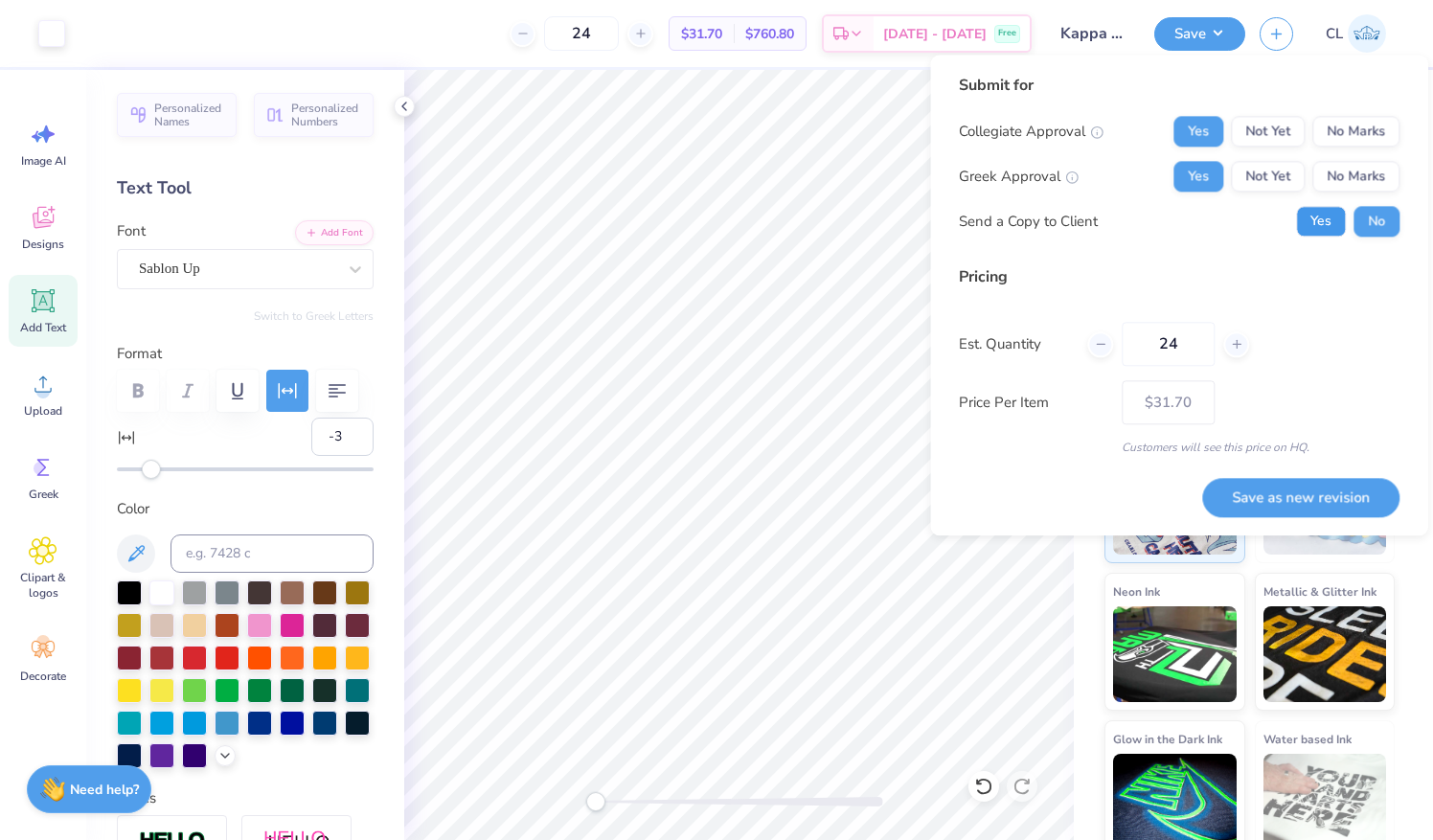
click at [1335, 220] on button "Yes" at bounding box center [1321, 221] width 50 height 31
click at [1258, 498] on button "Save as new revision" at bounding box center [1300, 497] width 197 height 40
type input "$31.70"
